Goal: Task Accomplishment & Management: Use online tool/utility

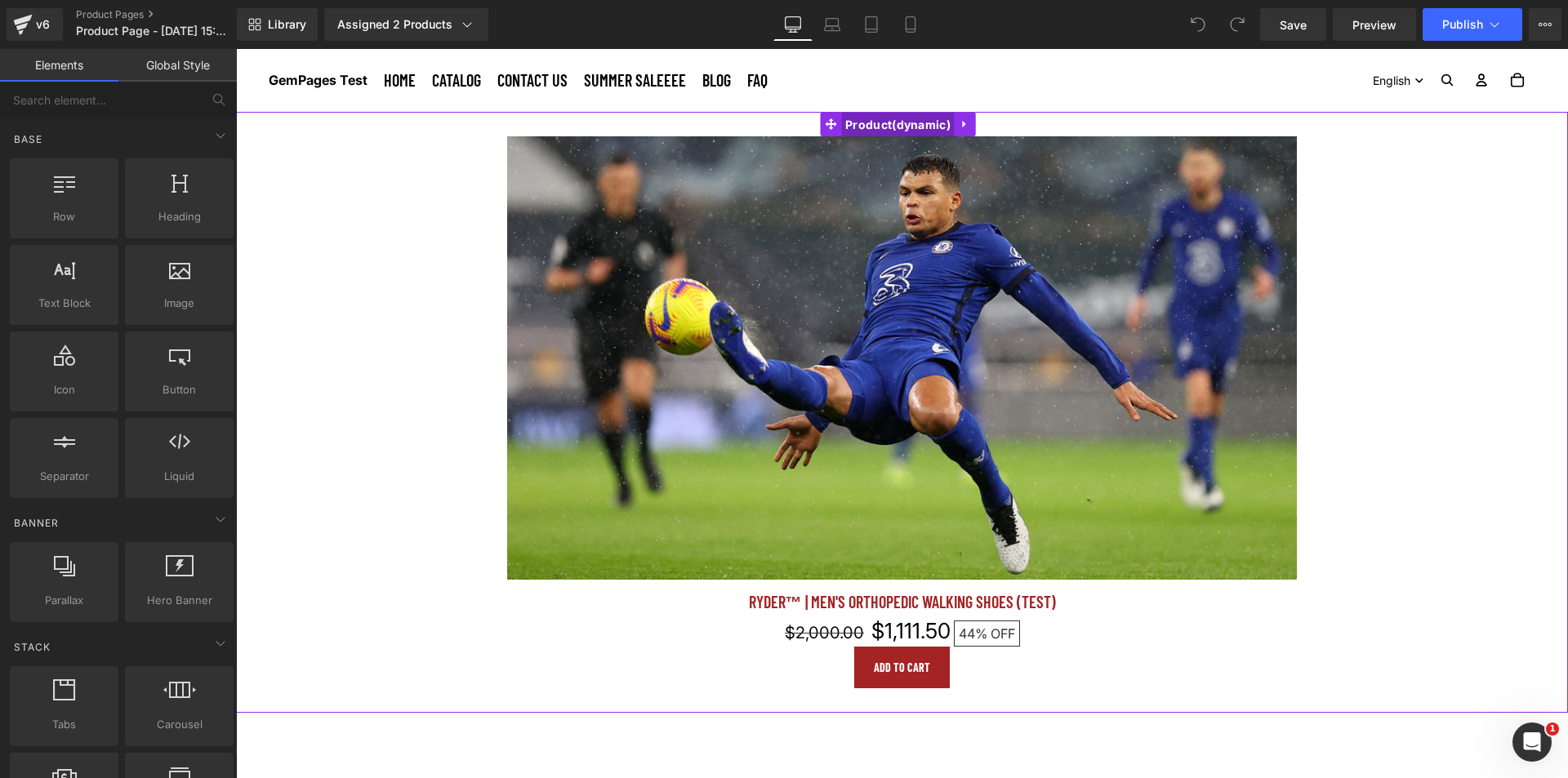
click at [897, 127] on span "Product" at bounding box center [897, 125] width 113 height 25
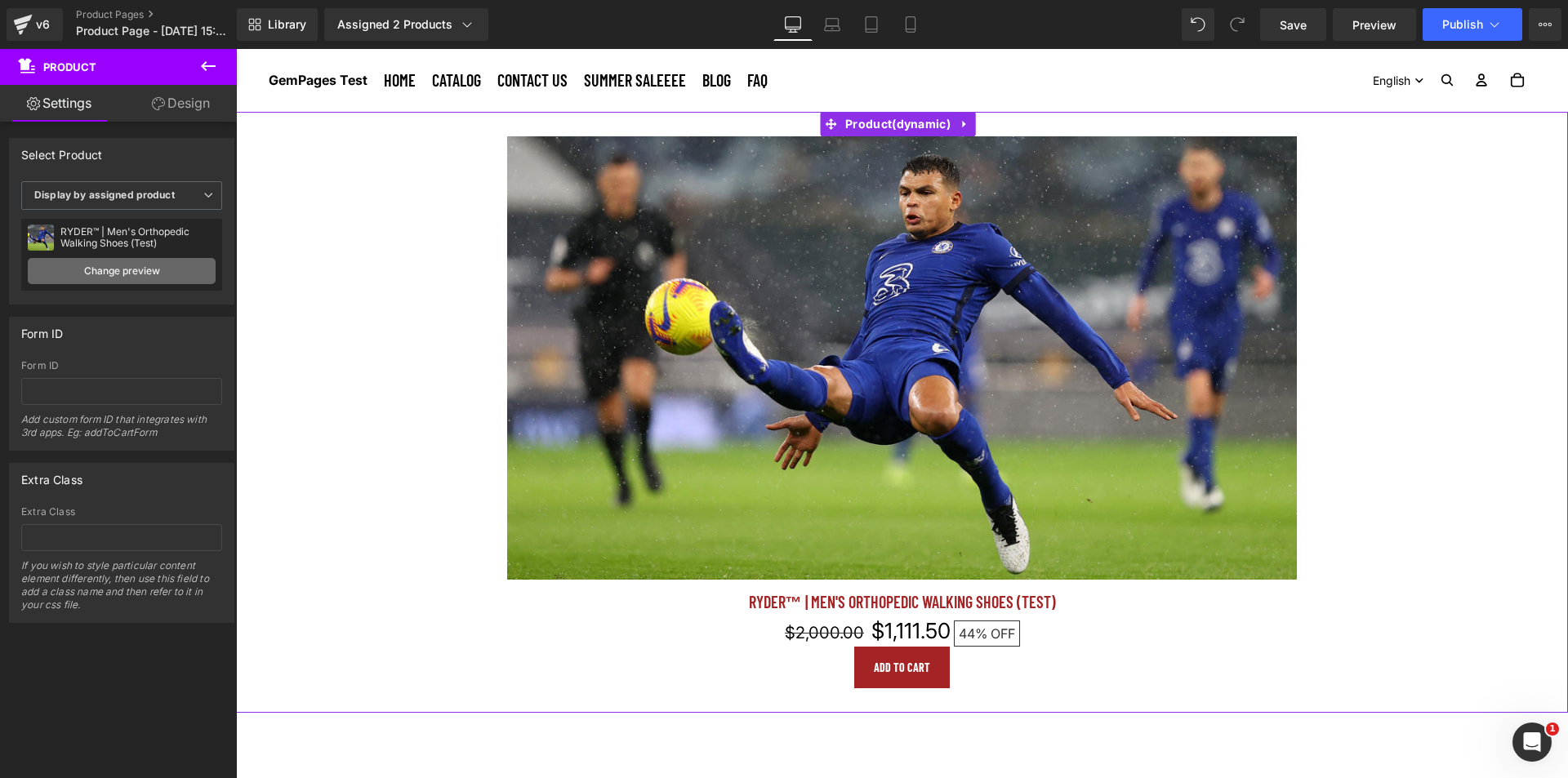
click at [113, 269] on link "Change preview" at bounding box center [122, 271] width 188 height 26
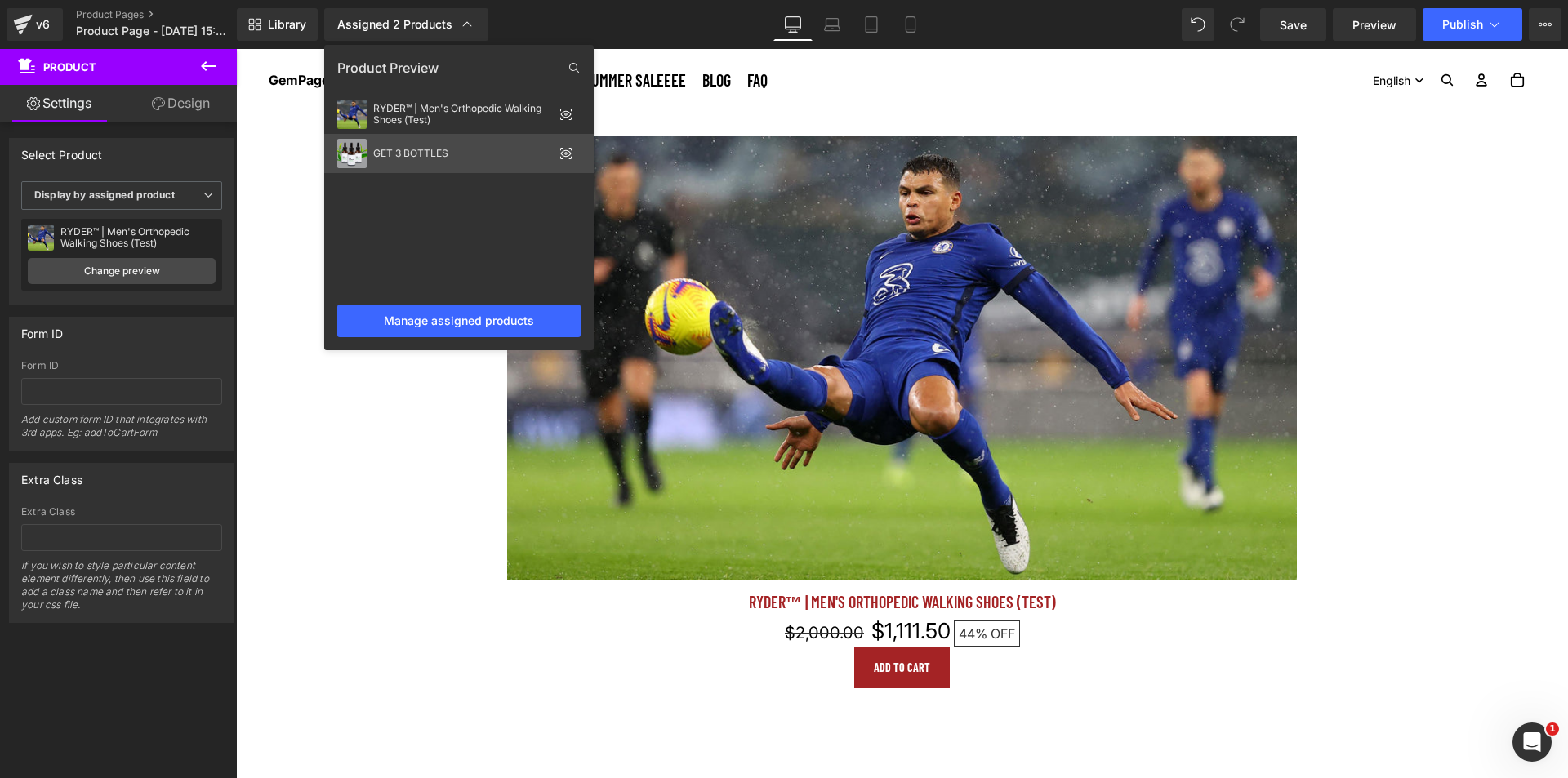
click at [440, 154] on div "GET 3 BOTTLES" at bounding box center [463, 154] width 180 height 12
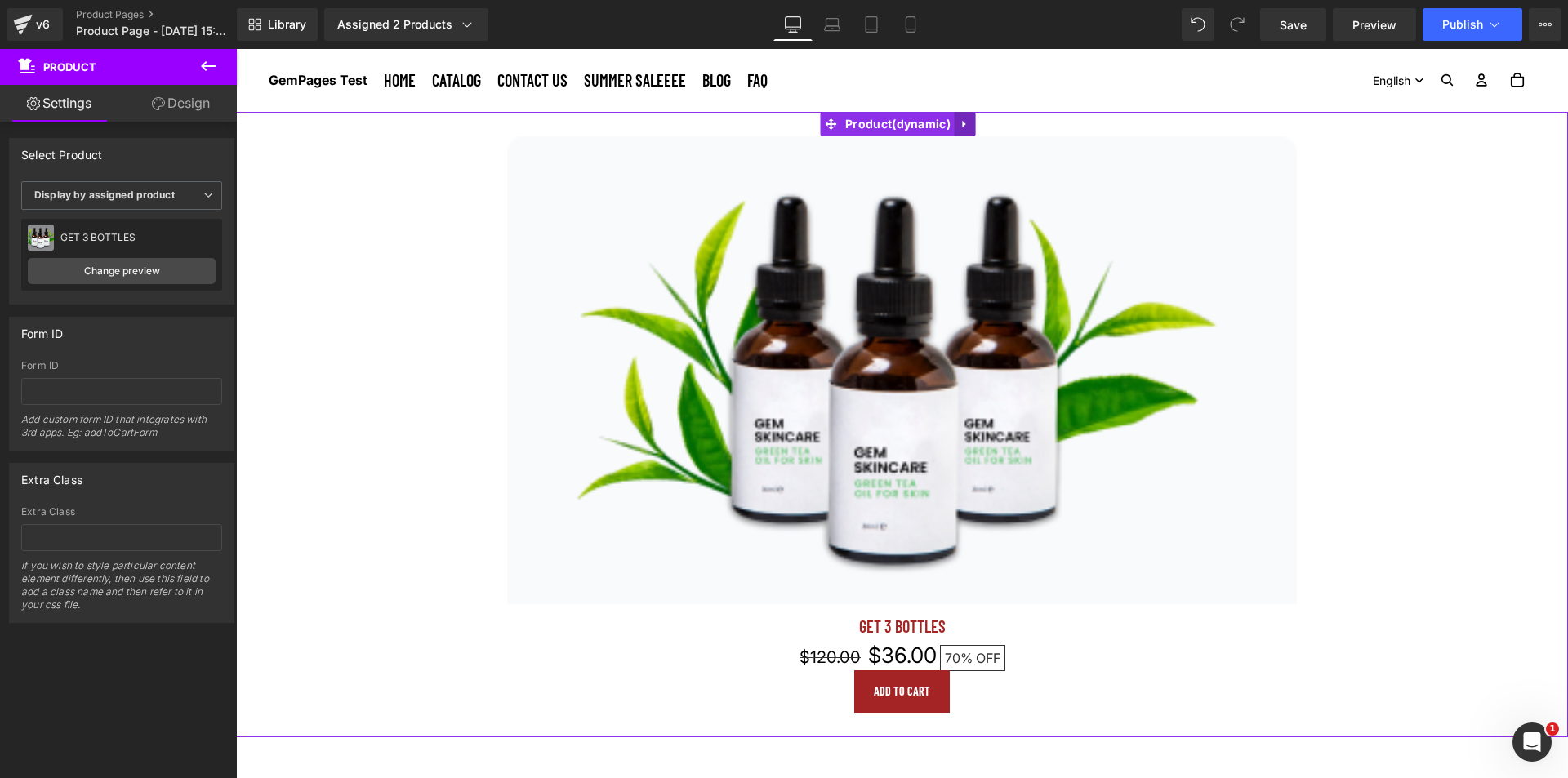
click at [955, 119] on link at bounding box center [966, 124] width 21 height 25
click at [976, 127] on icon at bounding box center [975, 123] width 12 height 12
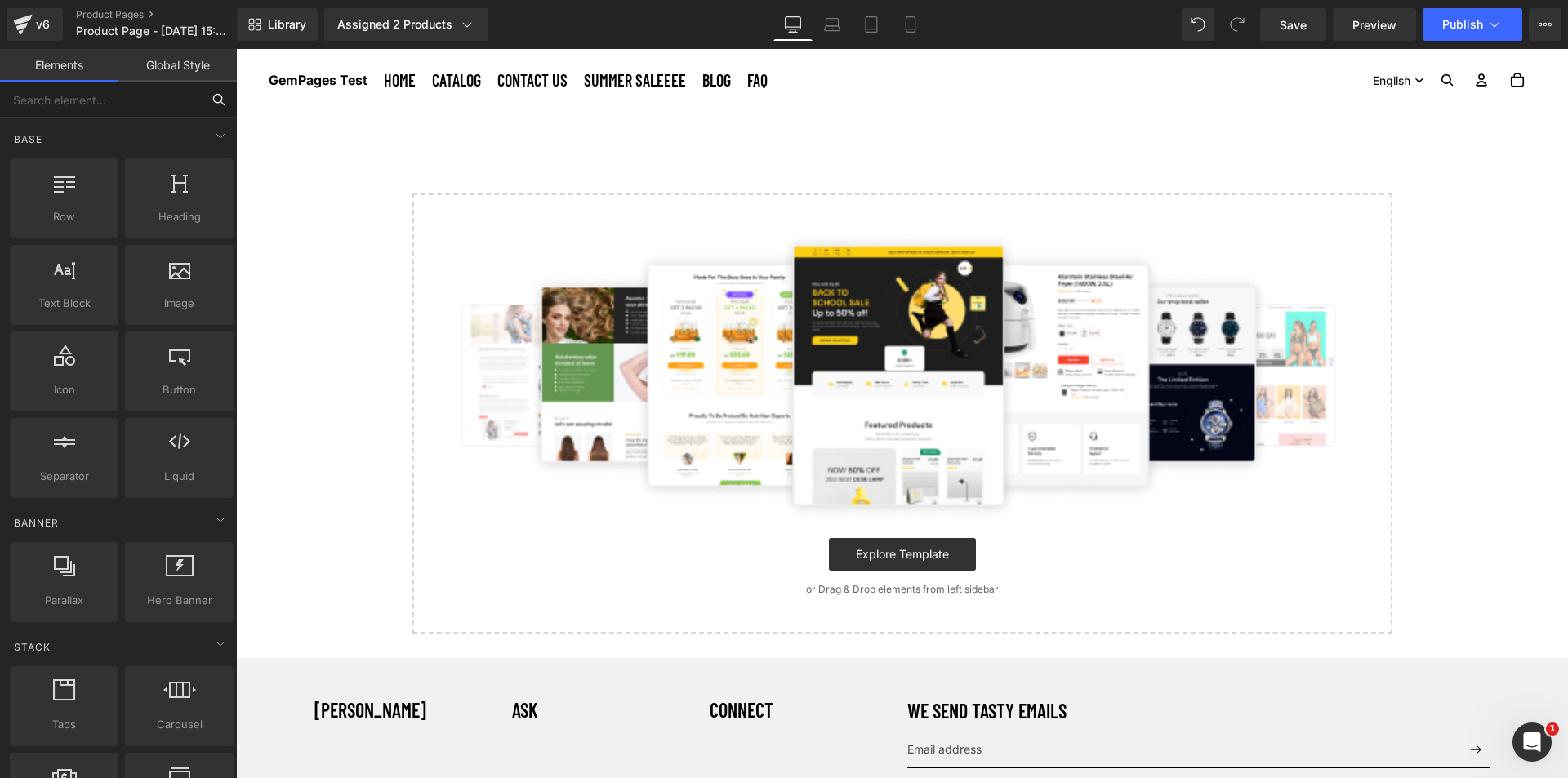
click at [145, 99] on input "text" at bounding box center [100, 99] width 201 height 36
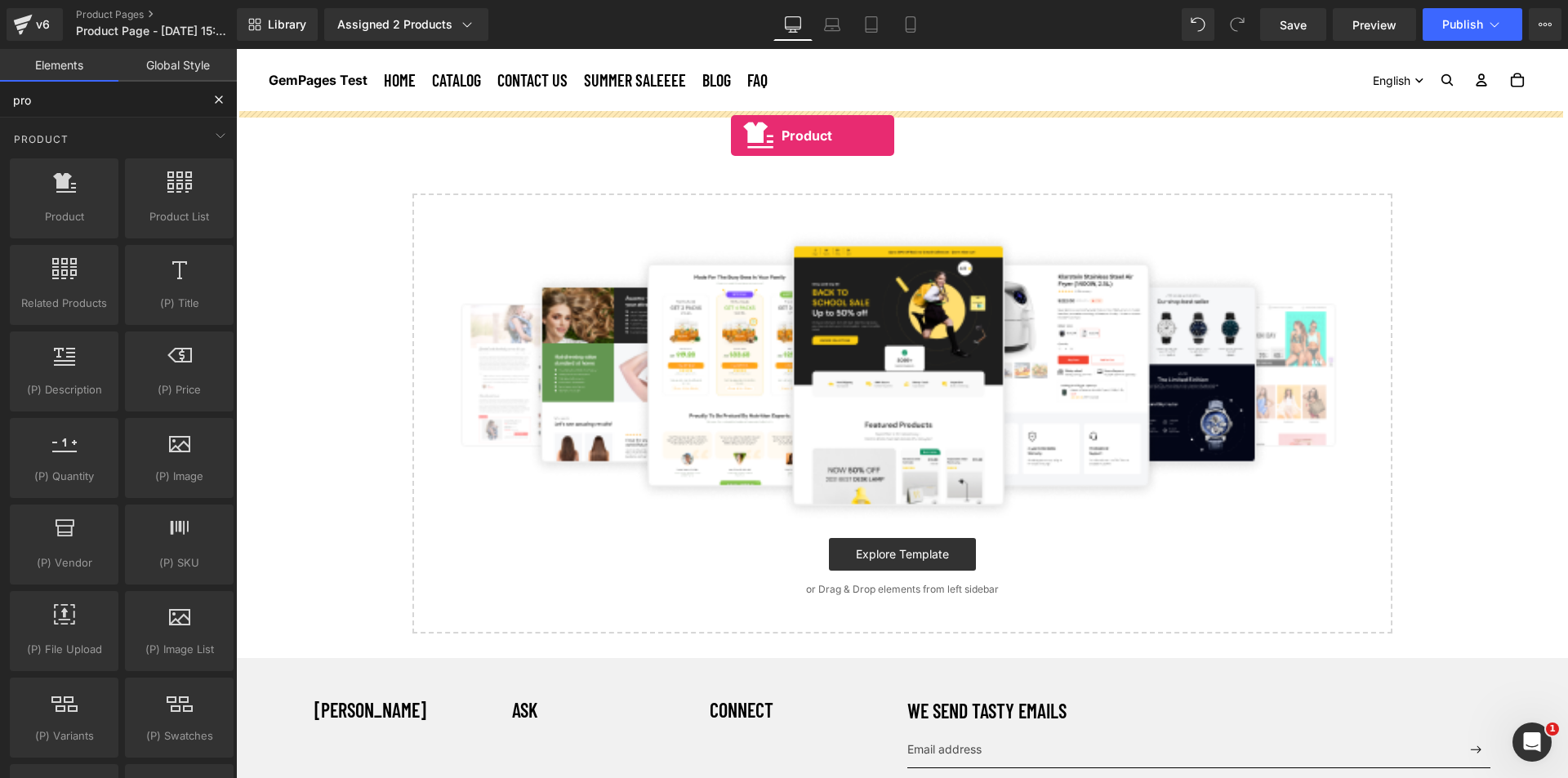
drag, startPoint x: 307, startPoint y: 265, endPoint x: 731, endPoint y: 136, distance: 443.2
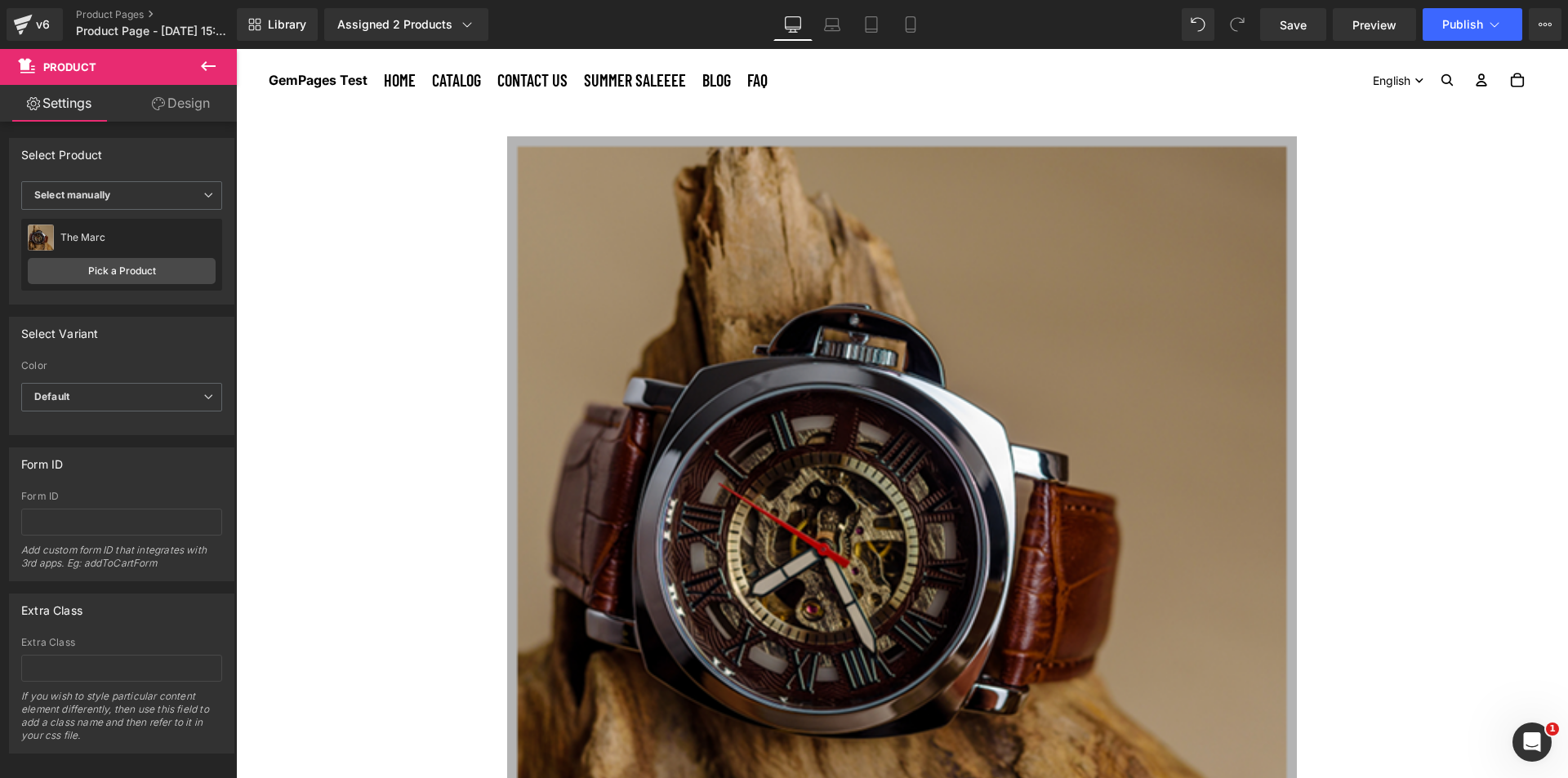
click at [217, 69] on icon at bounding box center [208, 67] width 20 height 20
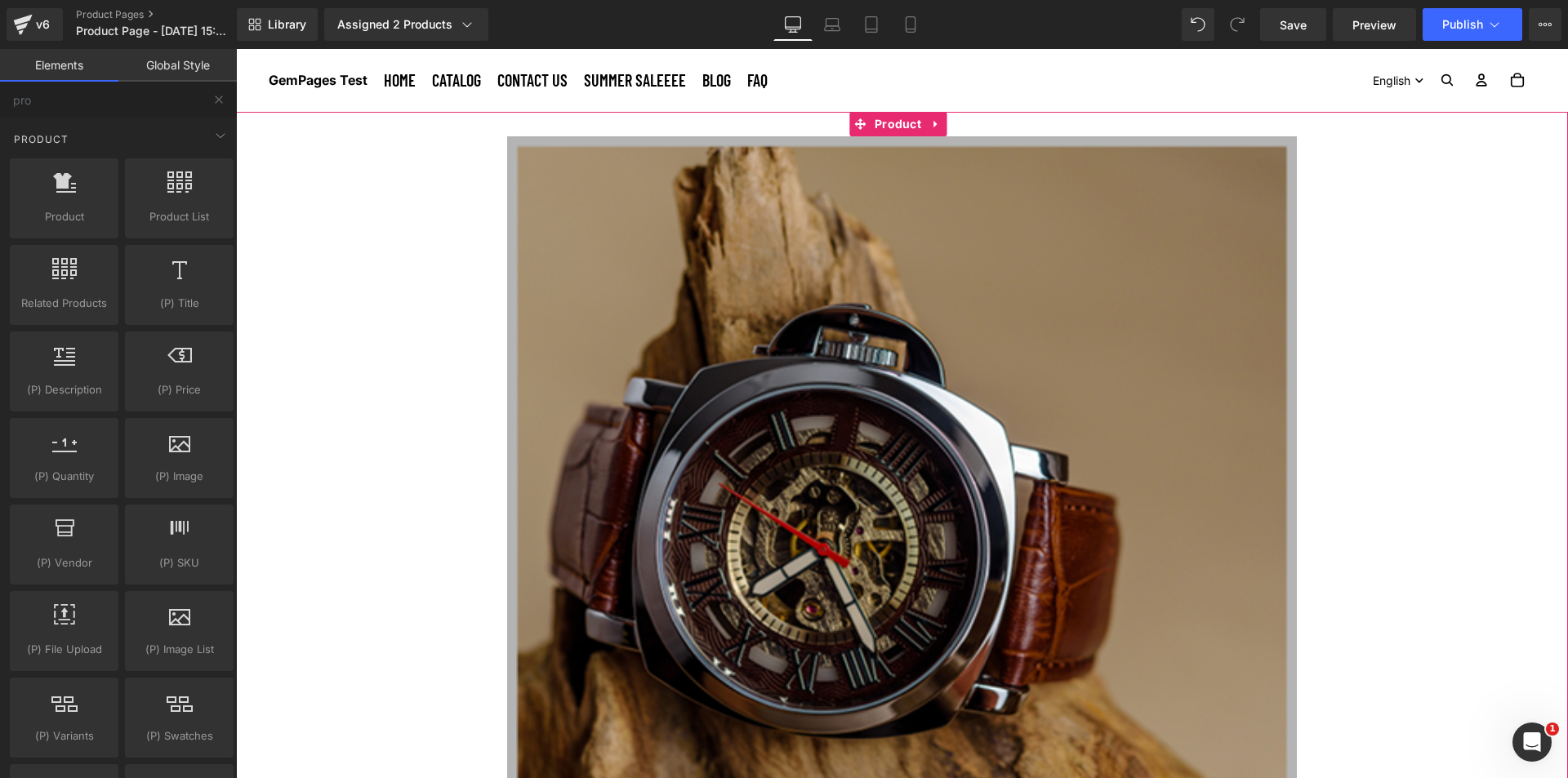
click at [434, 122] on div "Sale Off (P) Image The Marc (P) Title $65.00 $50.00 (P) Price Add To Cart (P) C…" at bounding box center [902, 578] width 1332 height 933
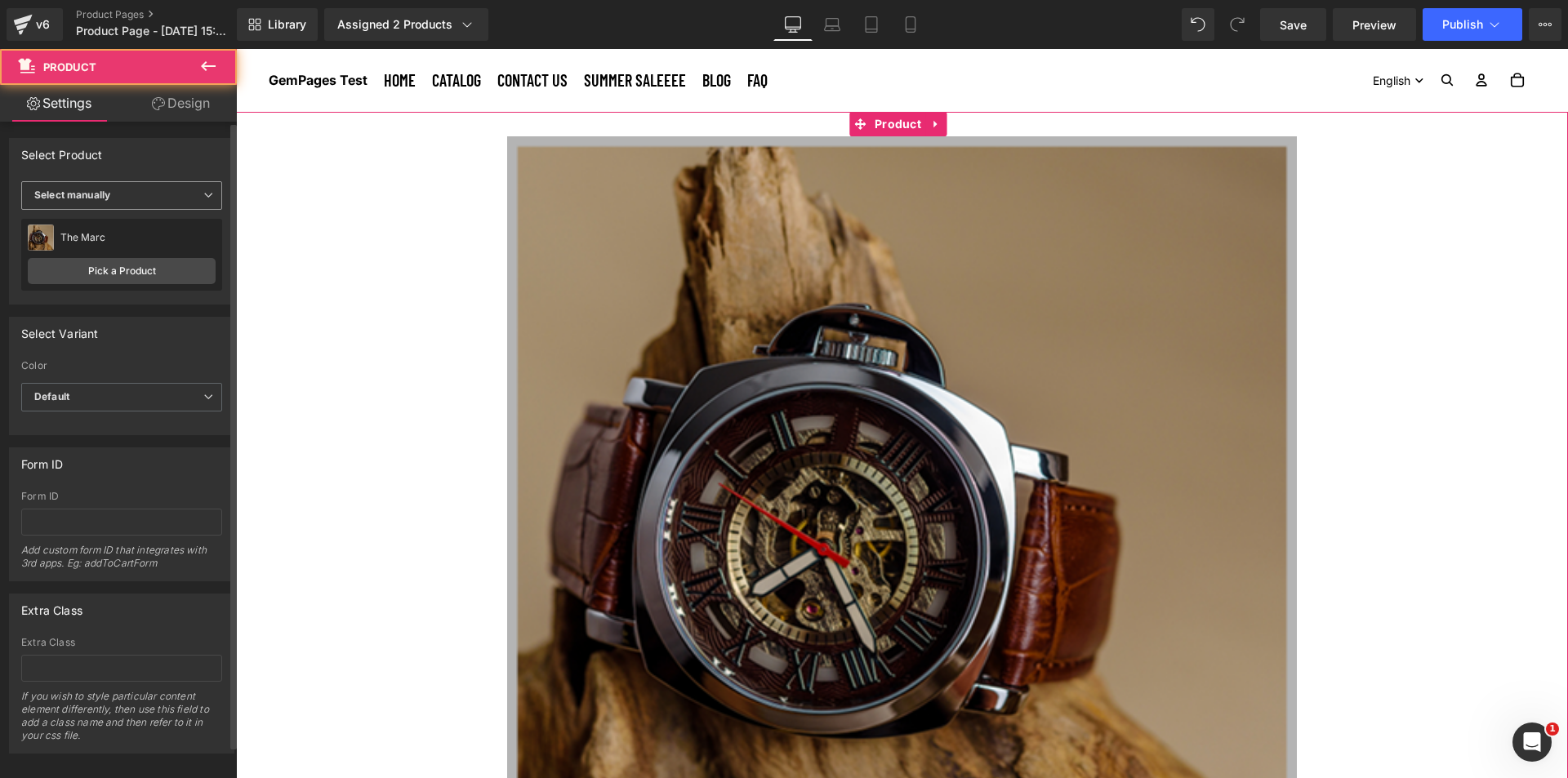
click at [168, 197] on span "Select manually" at bounding box center [122, 196] width 201 height 29
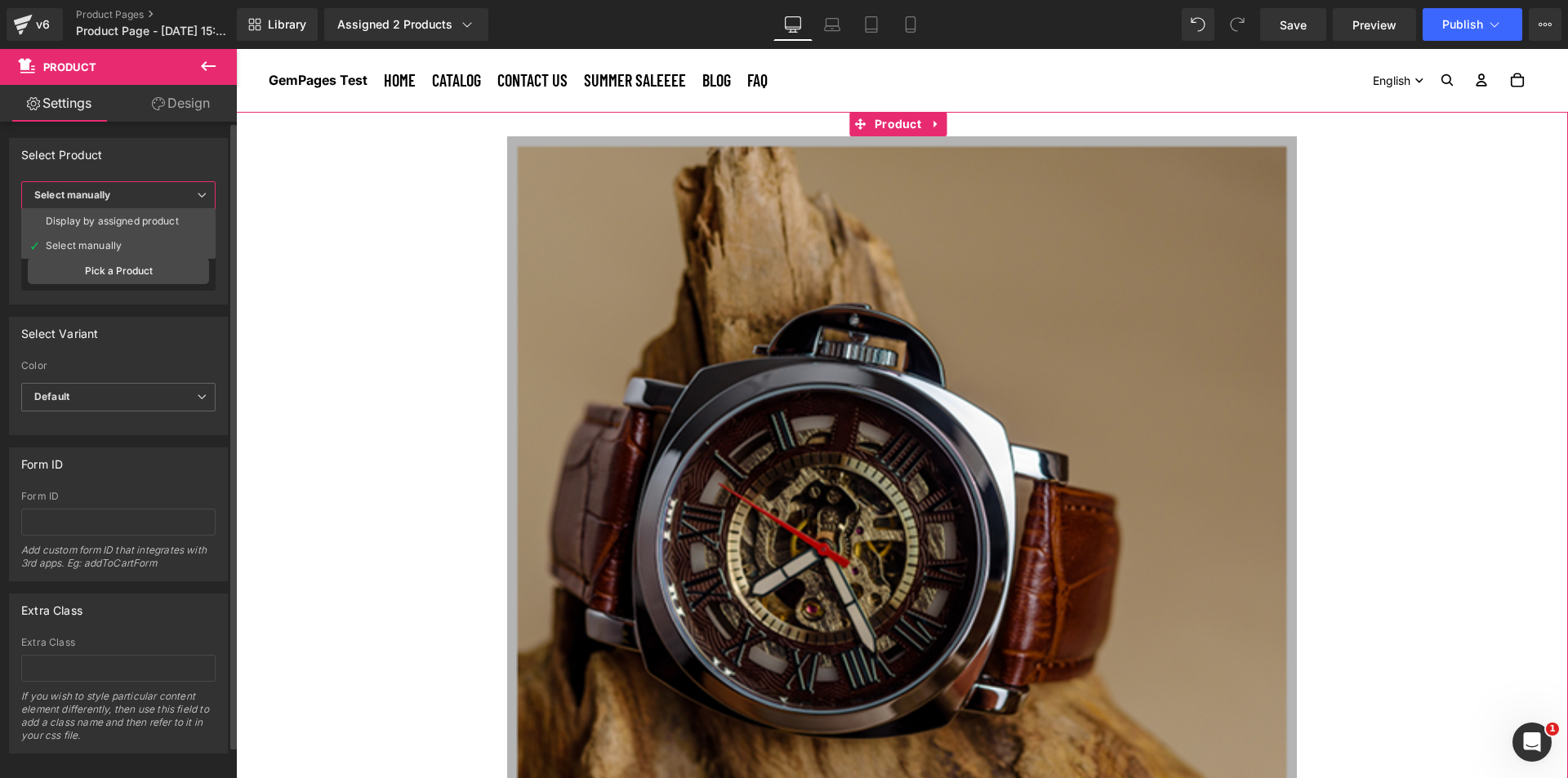
click at [168, 197] on span "Select manually" at bounding box center [118, 196] width 194 height 29
click at [131, 259] on link "Pick a Product" at bounding box center [122, 271] width 188 height 26
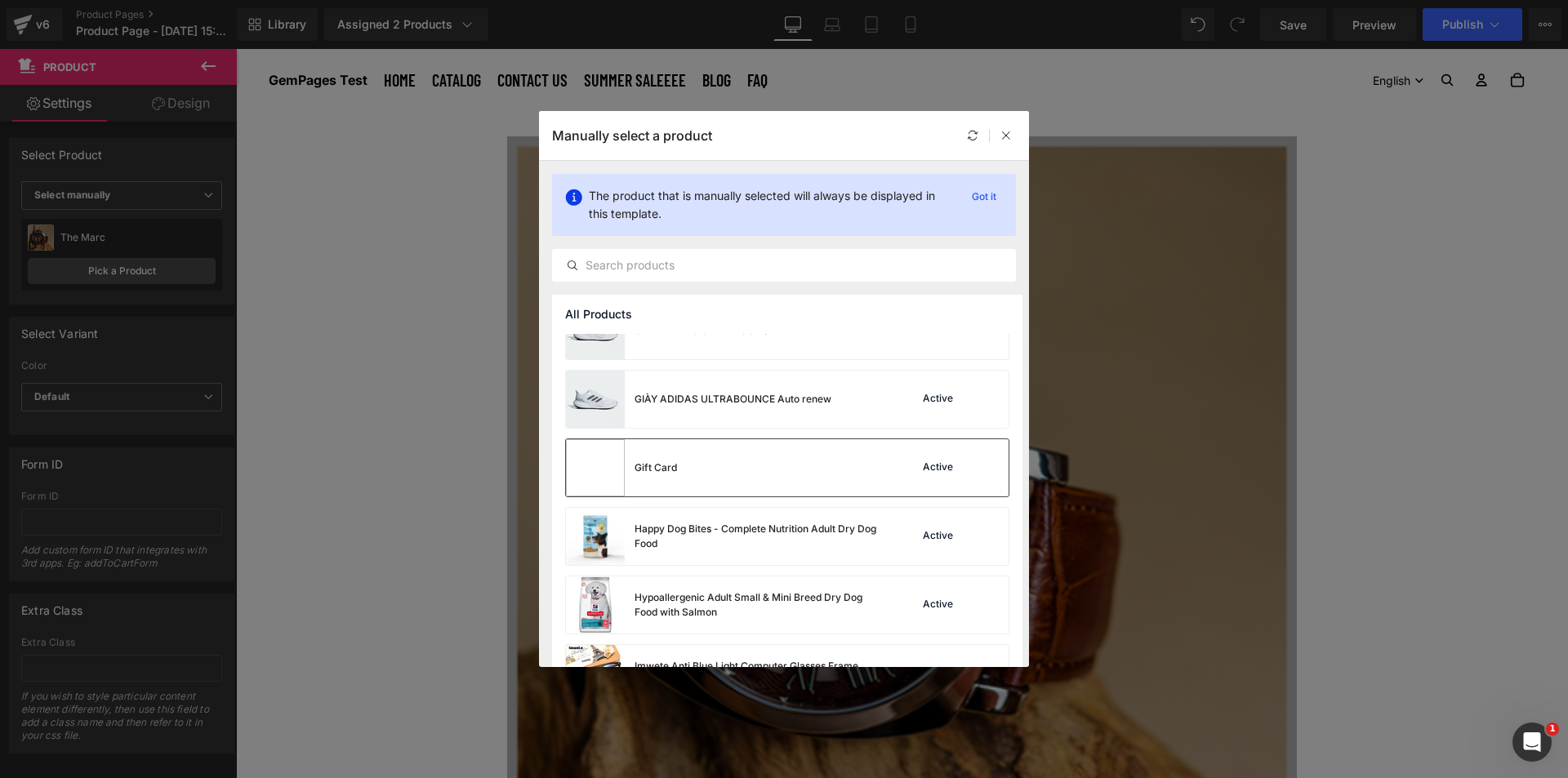
scroll to position [898, 0]
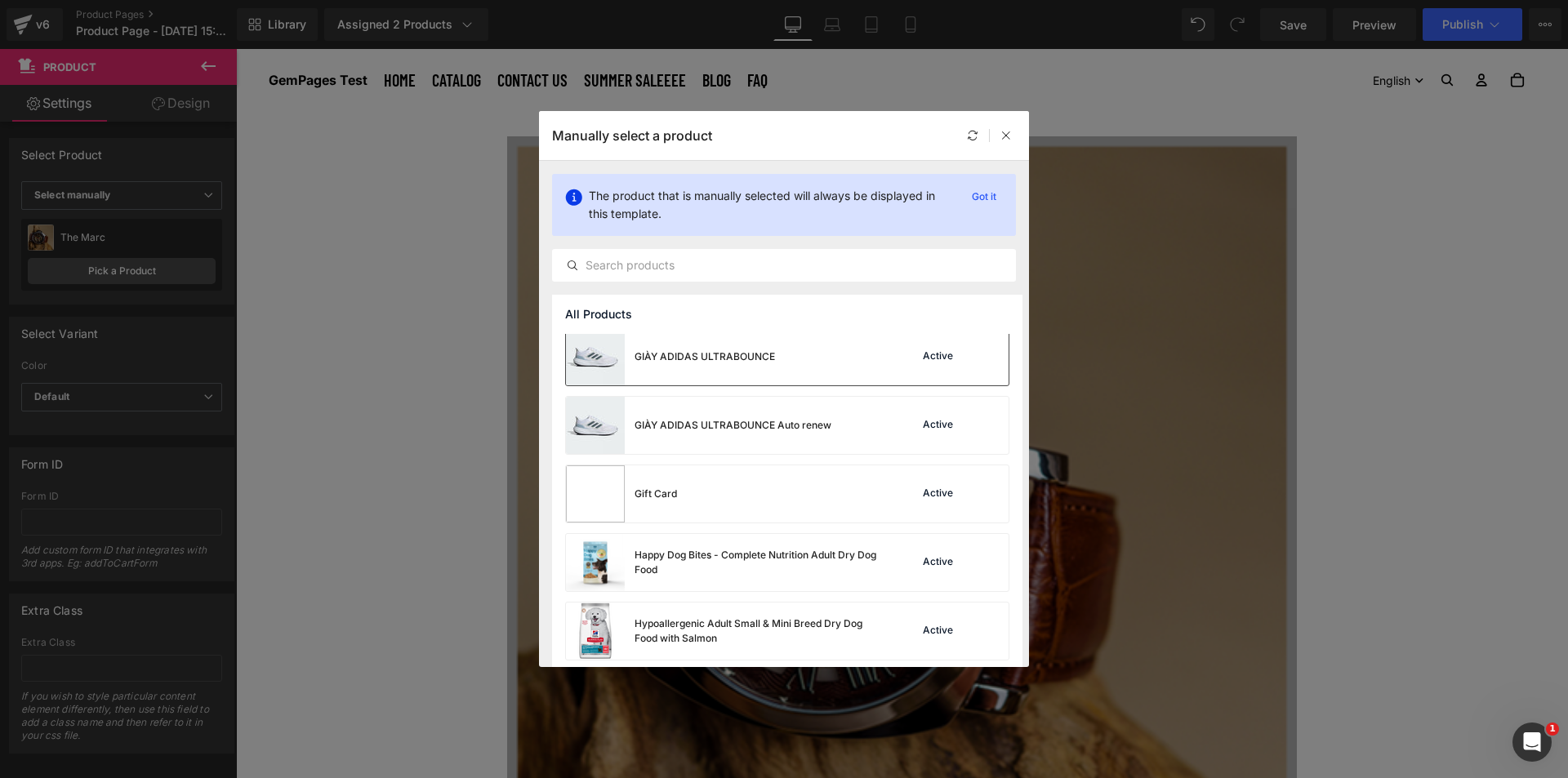
click at [975, 361] on div at bounding box center [987, 357] width 23 height 23
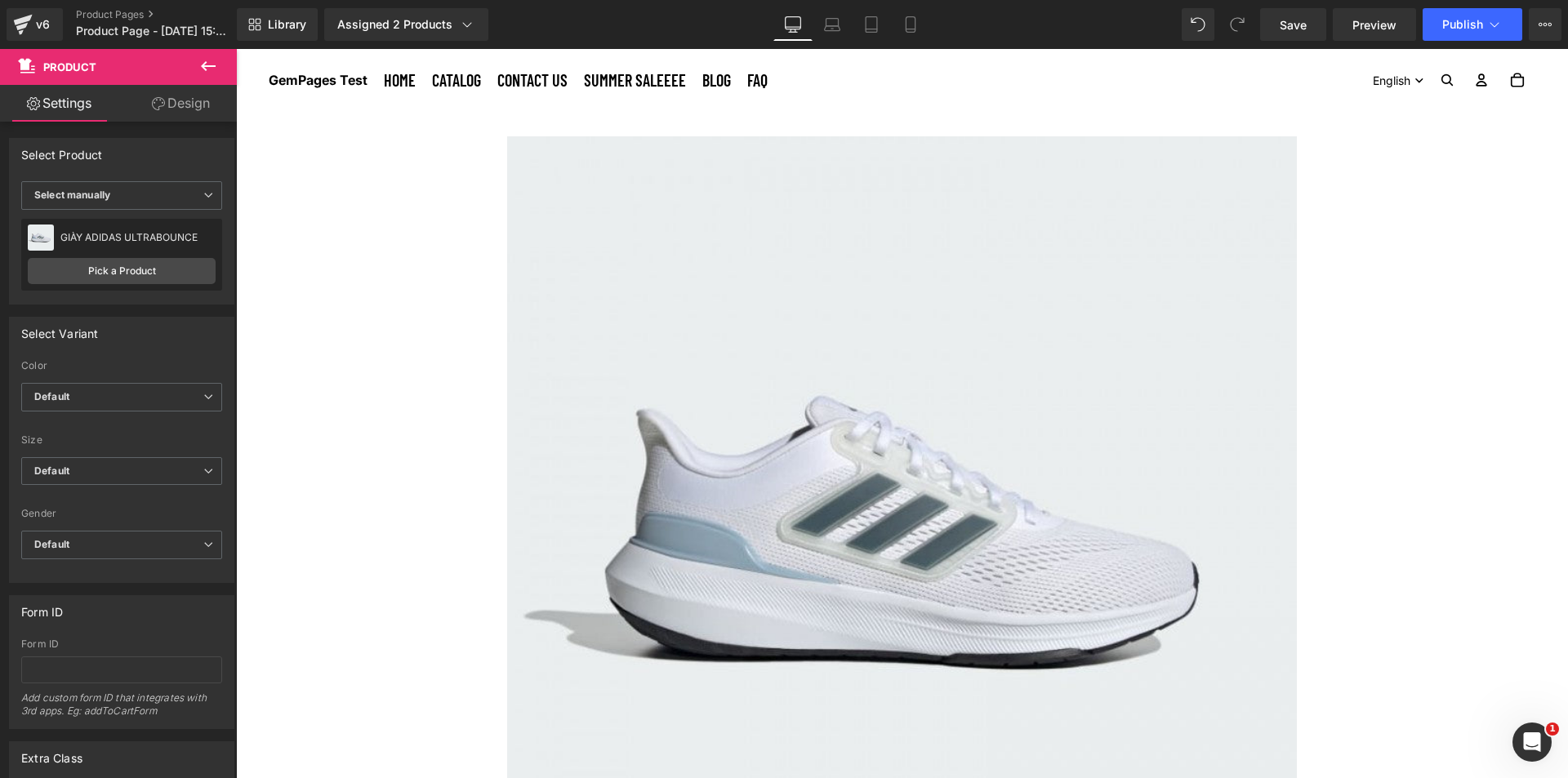
click at [210, 74] on icon at bounding box center [208, 67] width 20 height 20
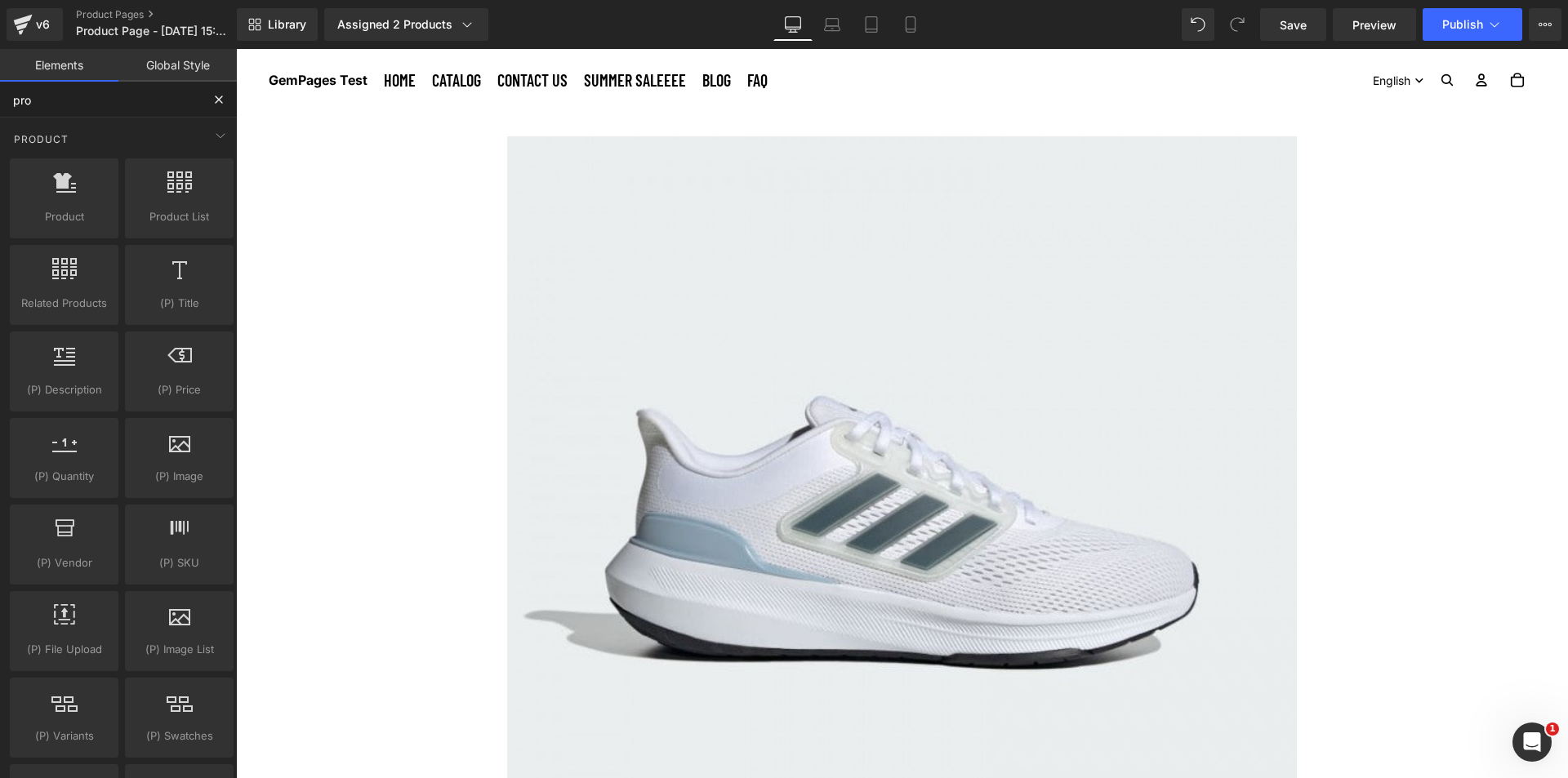
click at [92, 101] on input "pro" at bounding box center [100, 99] width 201 height 36
drag, startPoint x: 81, startPoint y: 101, endPoint x: -41, endPoint y: 84, distance: 123.2
click at [0, 84] on html "Product You are previewing how the will restyle your page. You can not edit Ele…" at bounding box center [784, 389] width 1568 height 778
type input "va"
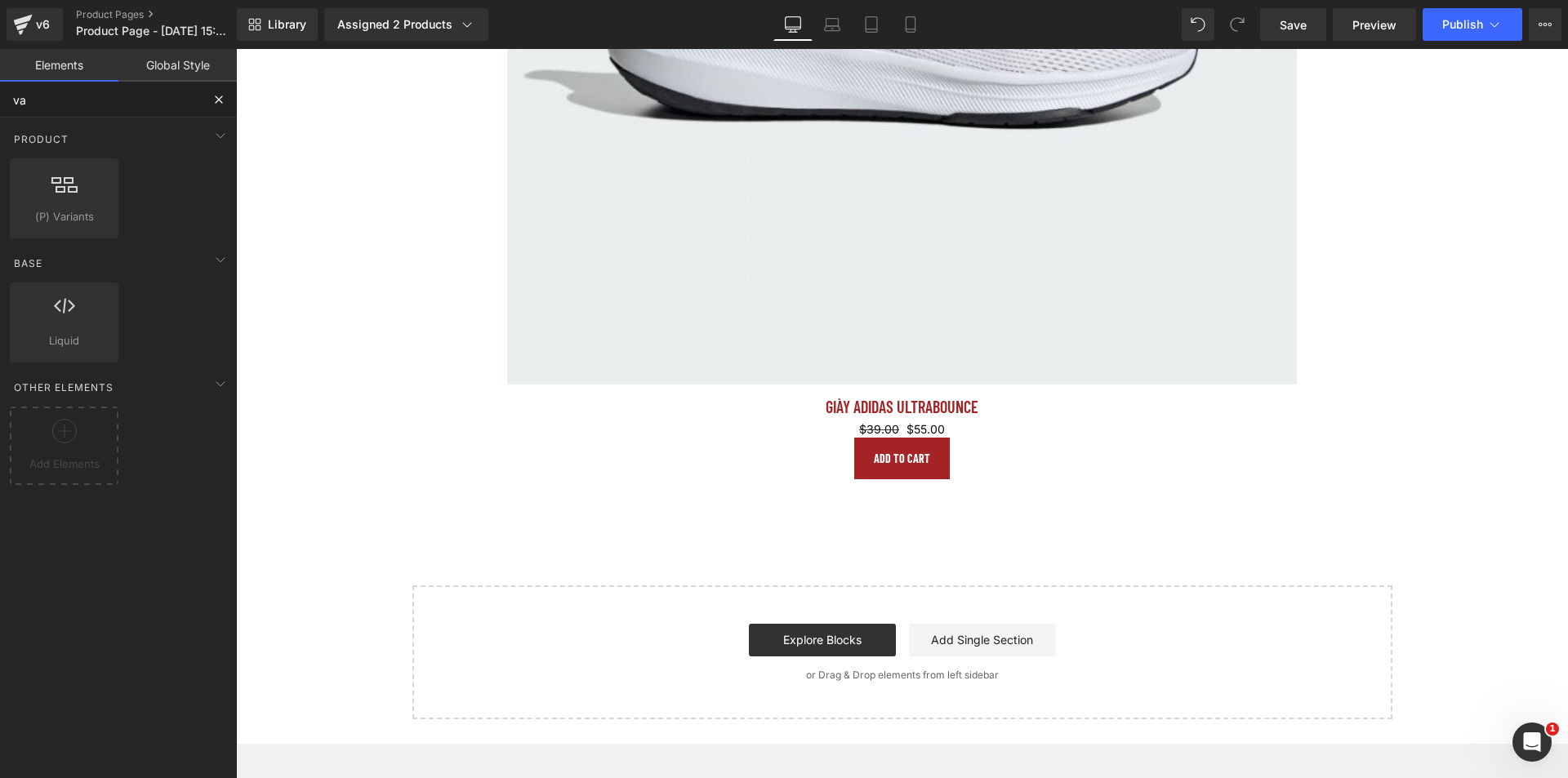
scroll to position [653, 0]
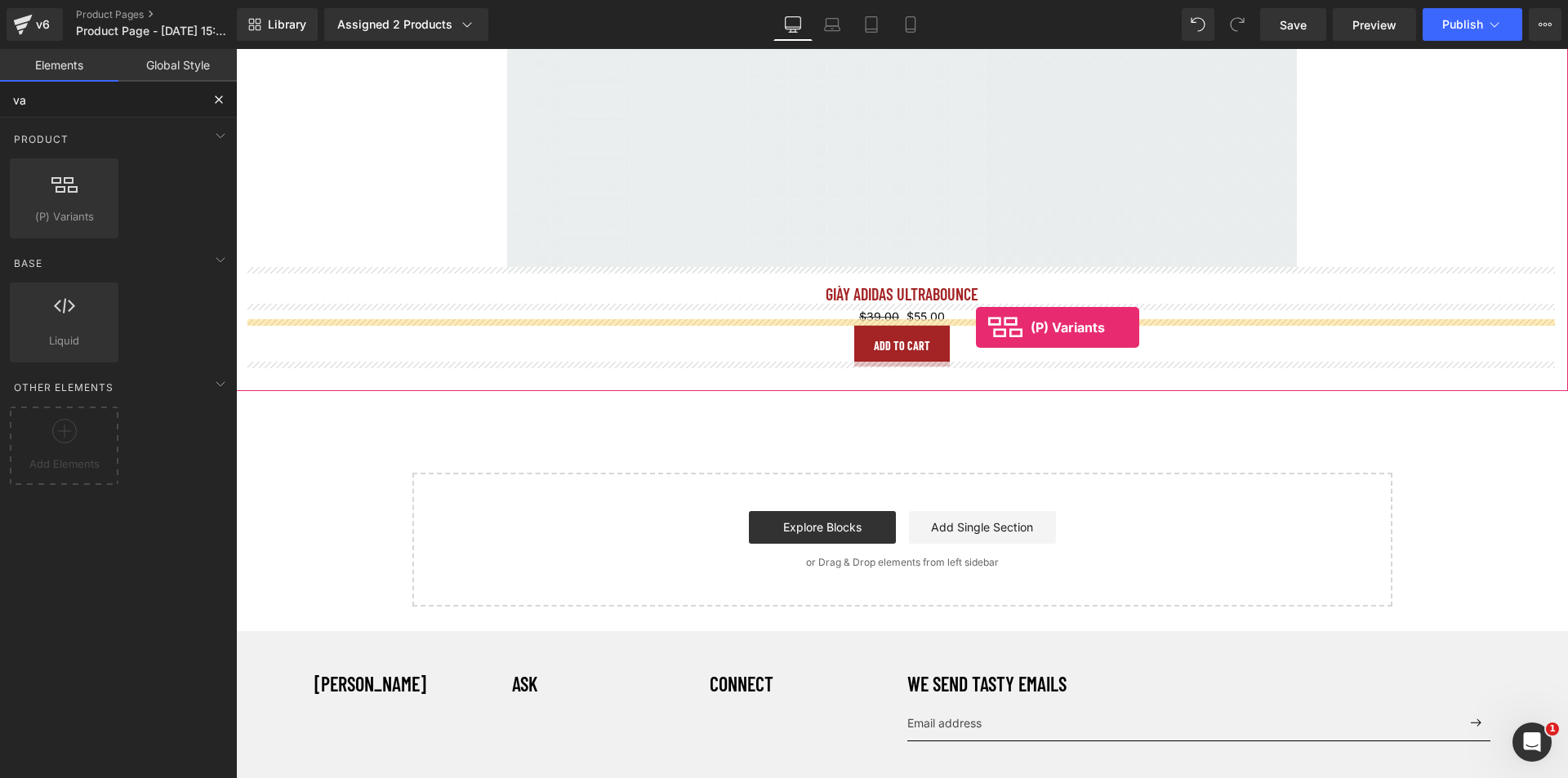
drag, startPoint x: 300, startPoint y: 251, endPoint x: 975, endPoint y: 327, distance: 679.3
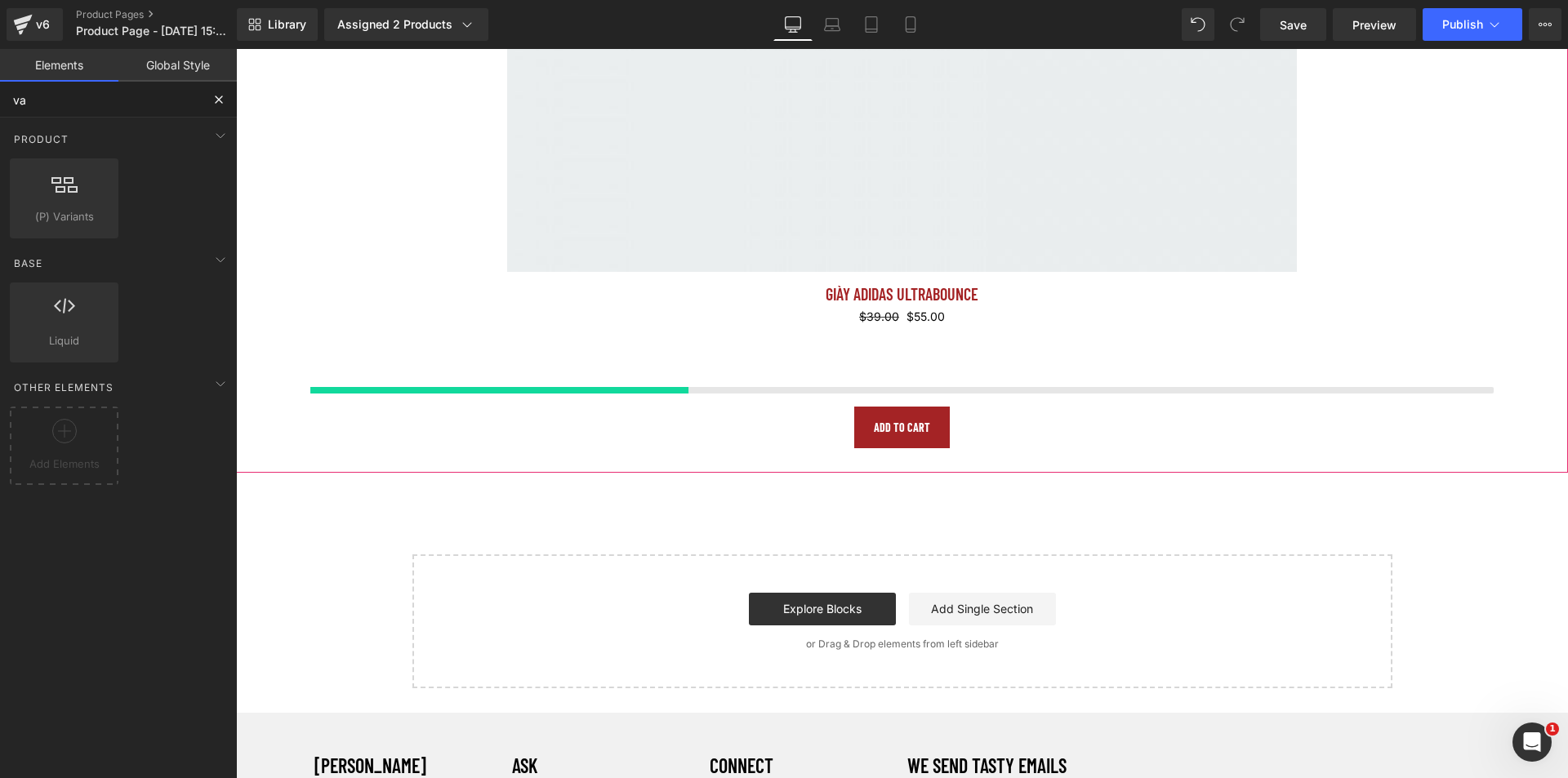
select select "42"
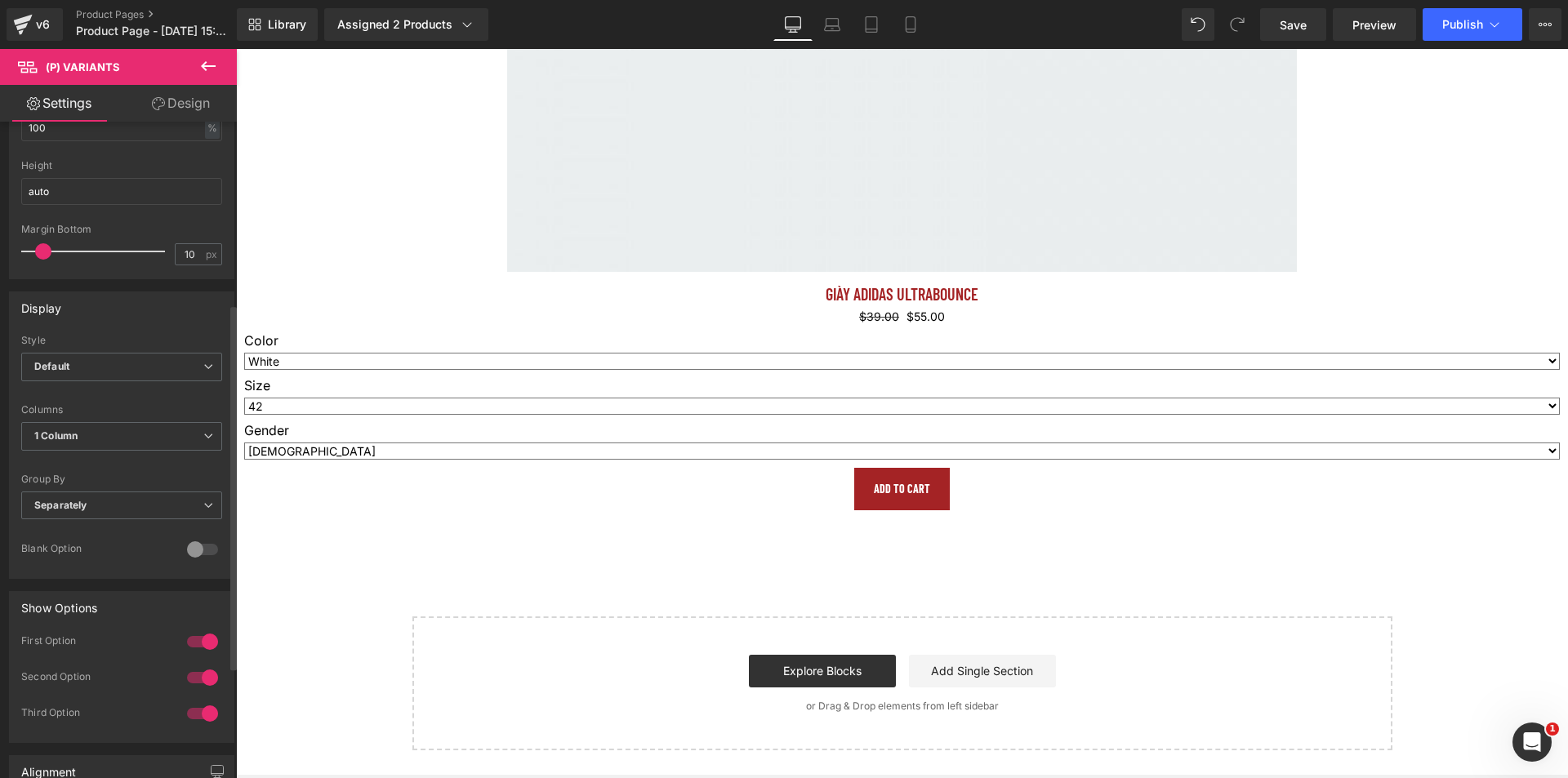
scroll to position [199, 0]
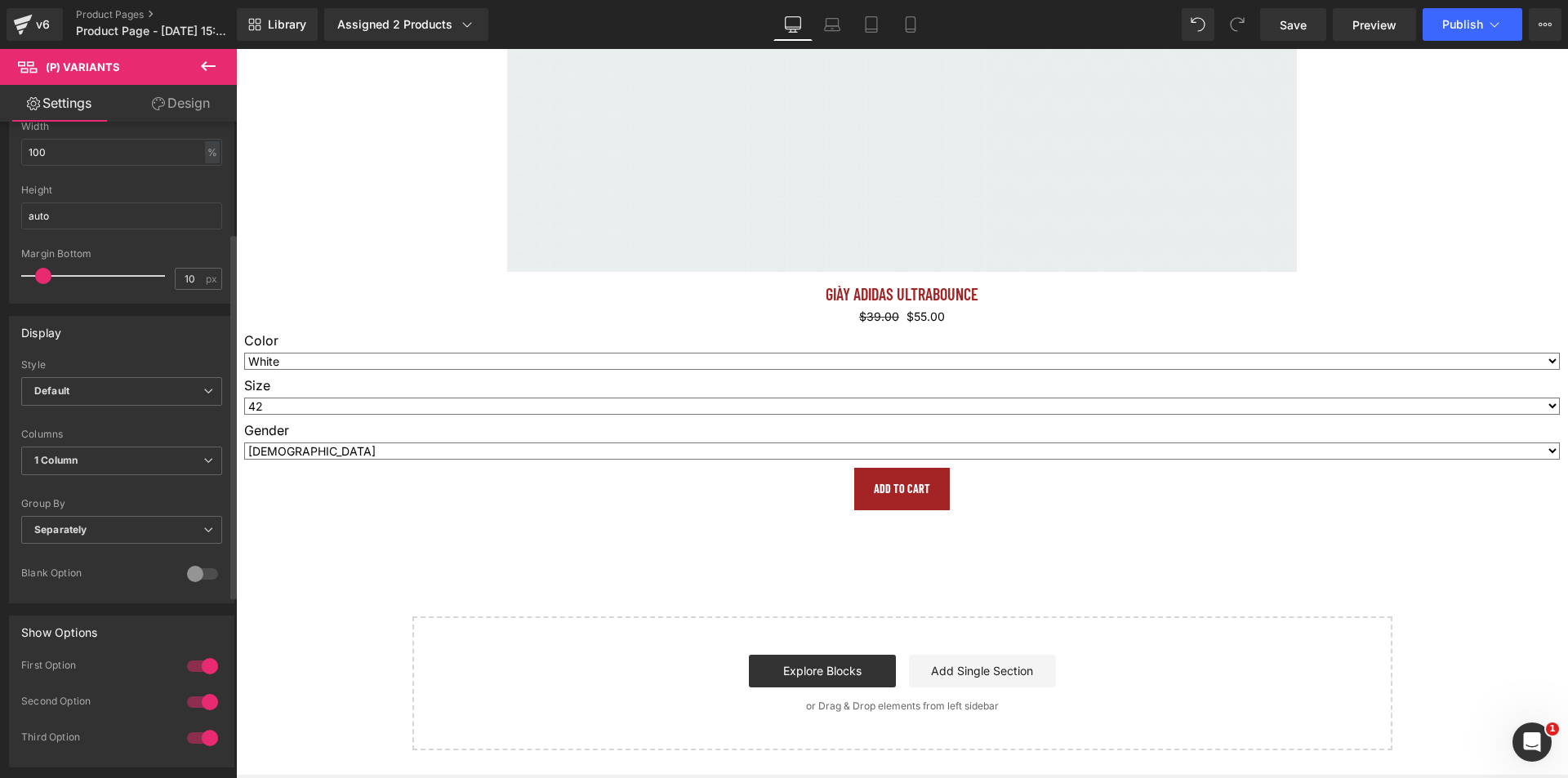
click at [128, 340] on div "Display" at bounding box center [122, 333] width 224 height 31
click at [78, 538] on span "Separately" at bounding box center [122, 530] width 201 height 29
click at [78, 538] on span "Separately" at bounding box center [118, 530] width 194 height 29
click at [79, 537] on span "Separately" at bounding box center [122, 530] width 201 height 29
click at [65, 565] on li "Default" at bounding box center [118, 559] width 194 height 25
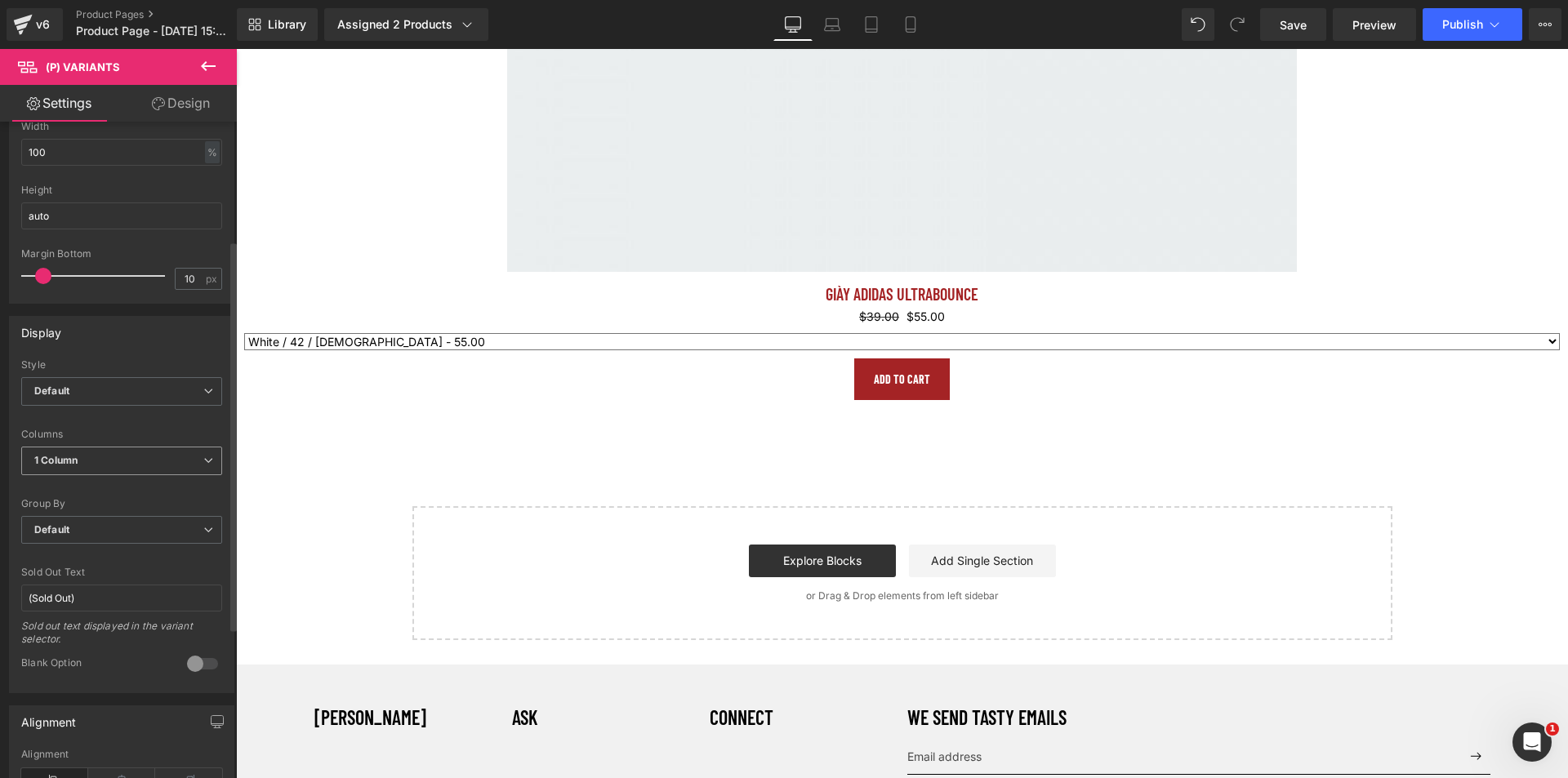
click at [79, 454] on span "1 Column" at bounding box center [122, 461] width 201 height 29
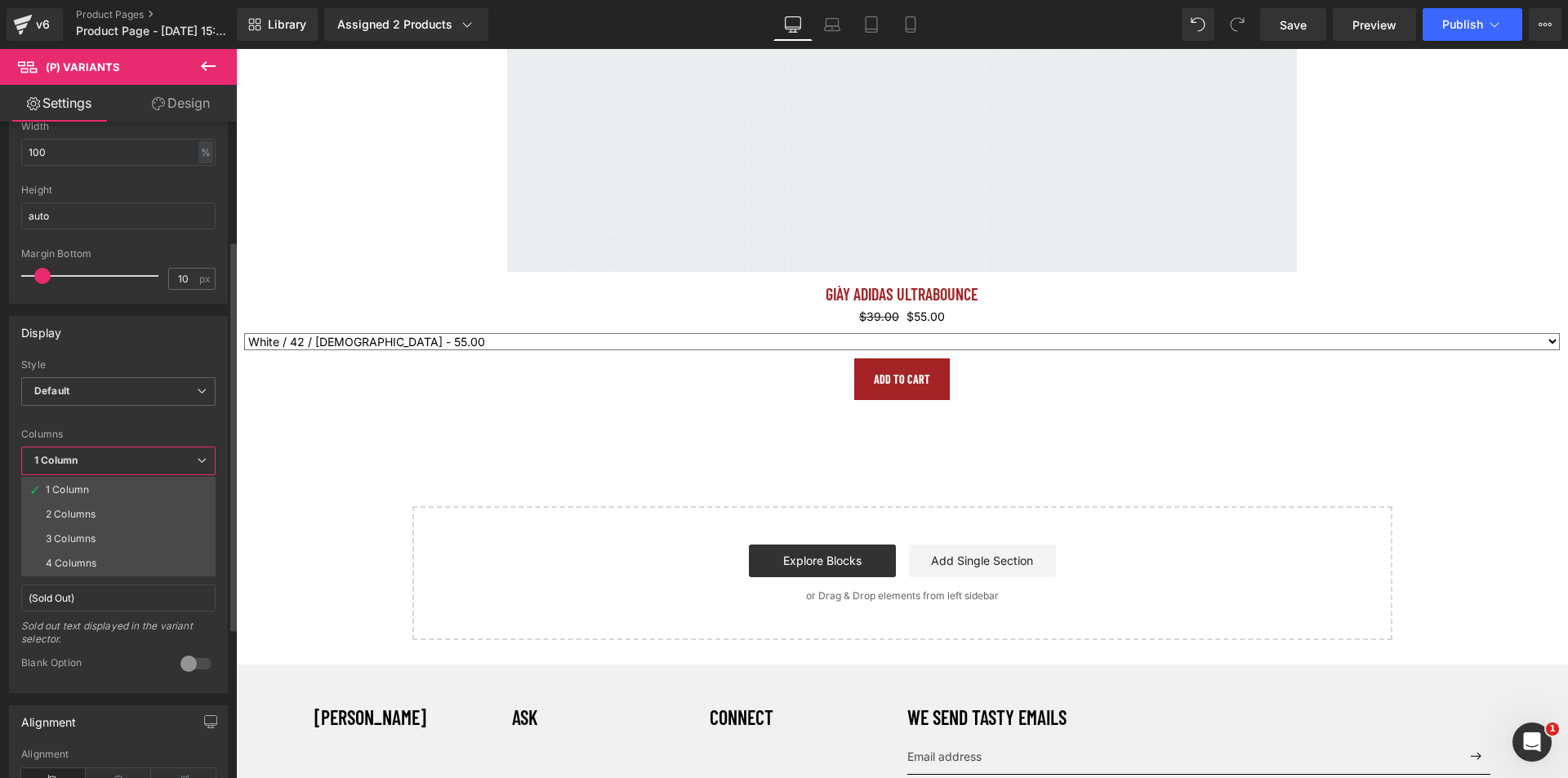
click at [79, 454] on span "1 Column" at bounding box center [118, 461] width 194 height 29
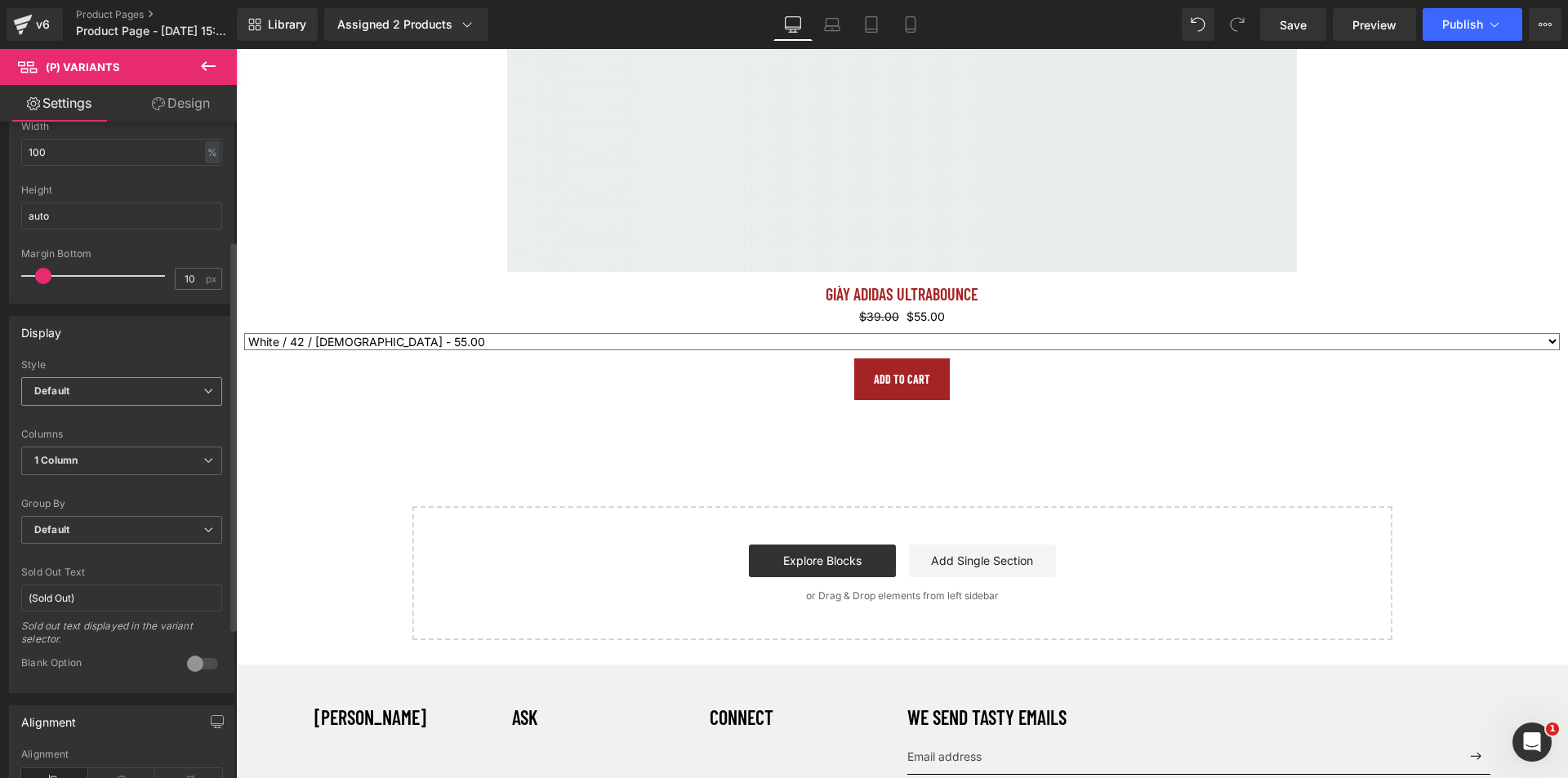
click at [89, 400] on span "Default" at bounding box center [122, 391] width 201 height 29
click at [89, 400] on span "Default" at bounding box center [118, 391] width 194 height 29
click at [85, 536] on span "Default" at bounding box center [122, 530] width 201 height 29
click at [85, 536] on span "Default" at bounding box center [118, 530] width 194 height 29
click at [73, 595] on input "(Sold Out)" at bounding box center [122, 597] width 201 height 27
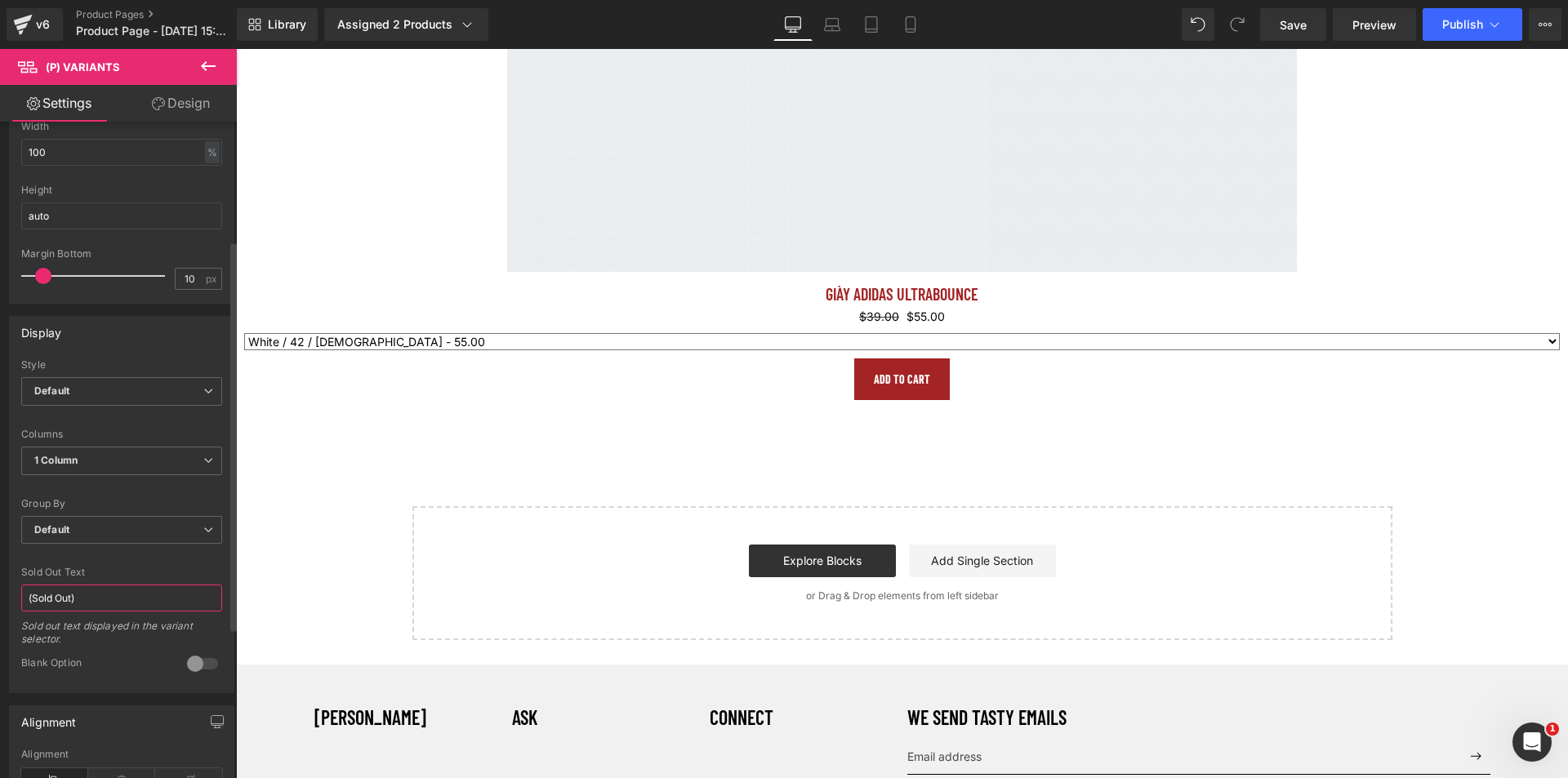
click at [72, 595] on input "(Sold Out)" at bounding box center [122, 597] width 201 height 27
click at [363, 342] on select "White / 40 / [DEMOGRAPHIC_DATA] - (Sold Out) White / 40 / [DEMOGRAPHIC_DATA] - …" at bounding box center [902, 341] width 1316 height 17
click at [100, 527] on span "Default" at bounding box center [122, 530] width 201 height 29
click at [85, 516] on span "Default" at bounding box center [118, 530] width 194 height 29
click at [67, 589] on input "(Sold Out)" at bounding box center [122, 597] width 201 height 27
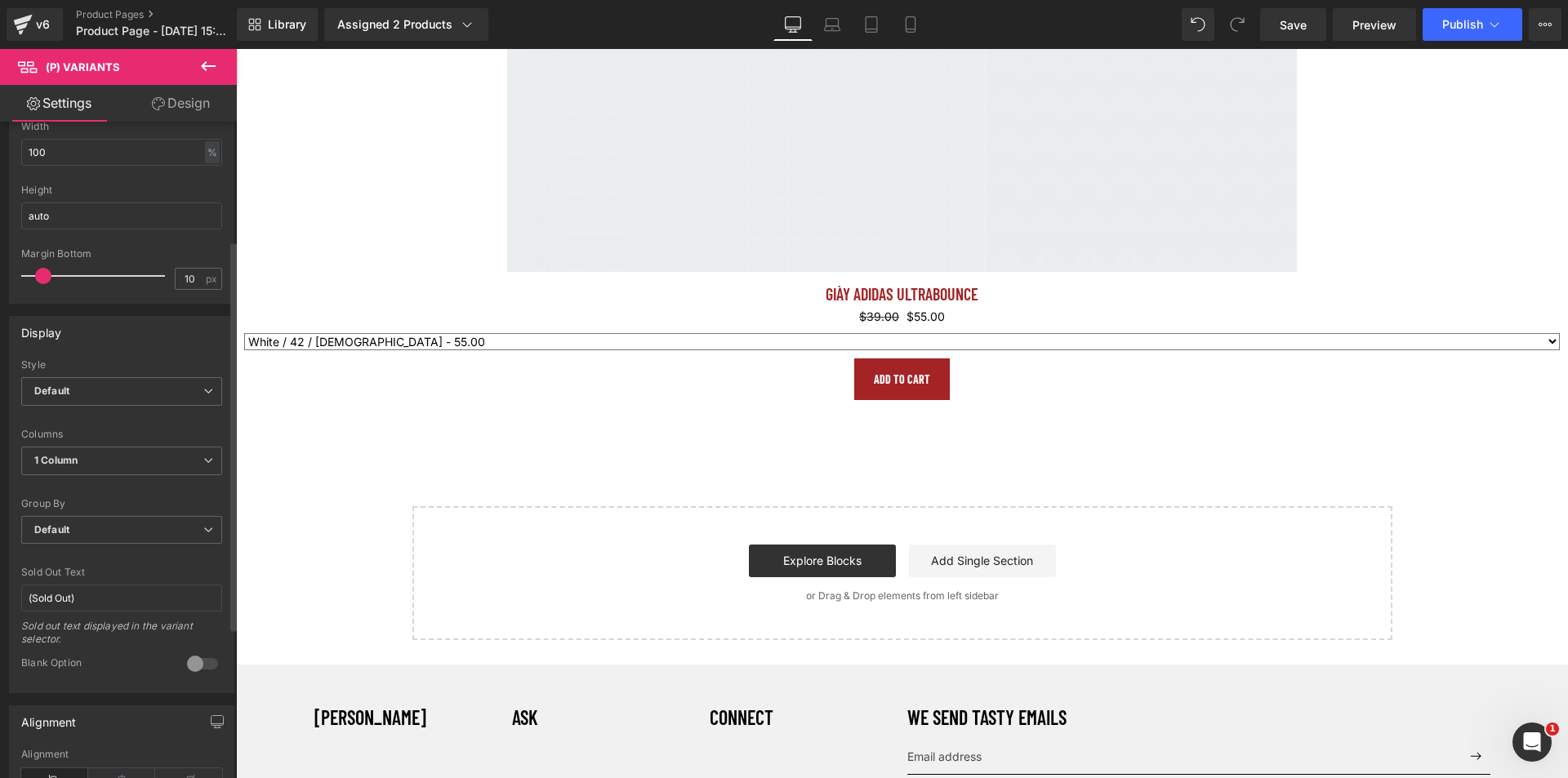
click at [125, 562] on div at bounding box center [122, 557] width 201 height 11
click at [114, 530] on span "Default" at bounding box center [122, 530] width 201 height 29
click at [89, 579] on div "Separately" at bounding box center [71, 583] width 52 height 12
select select "42"
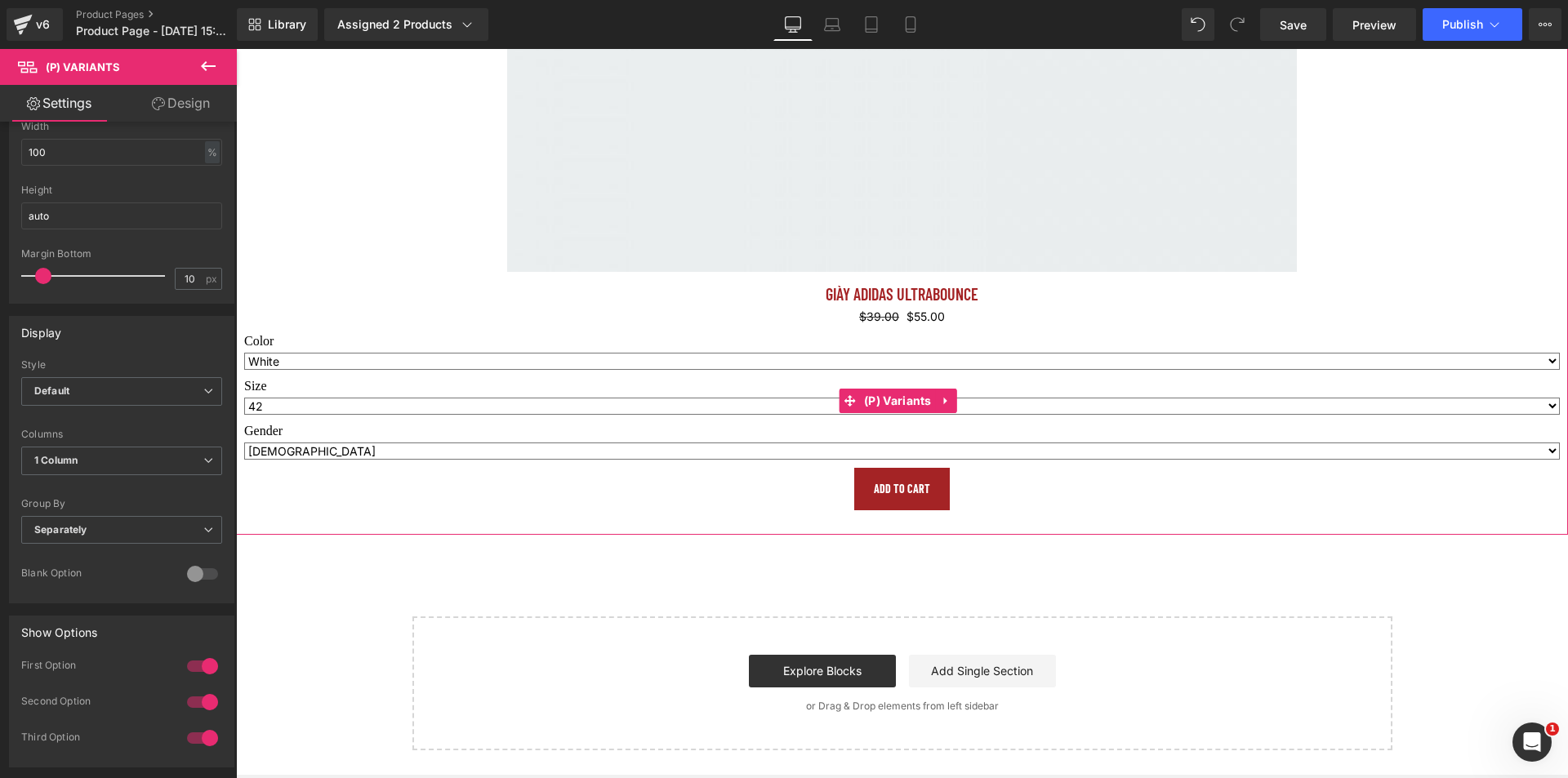
click at [362, 403] on select "40 41 42 43" at bounding box center [902, 406] width 1316 height 17
drag, startPoint x: 362, startPoint y: 403, endPoint x: 343, endPoint y: 429, distance: 32.2
click at [362, 403] on select "40 41 42 43" at bounding box center [902, 406] width 1316 height 17
click at [201, 577] on div at bounding box center [203, 574] width 39 height 26
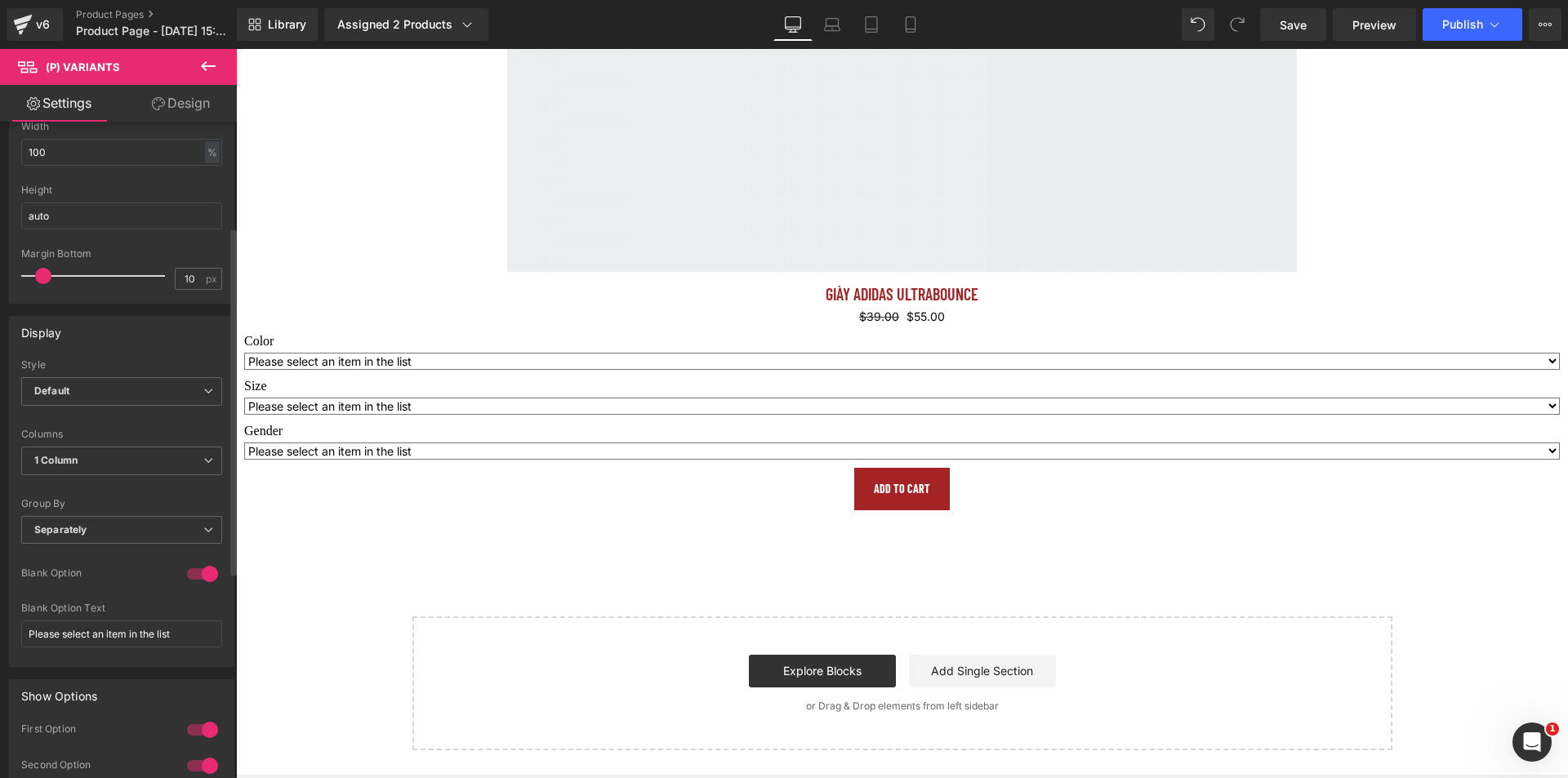
click at [193, 578] on div at bounding box center [203, 574] width 39 height 26
select select "42"
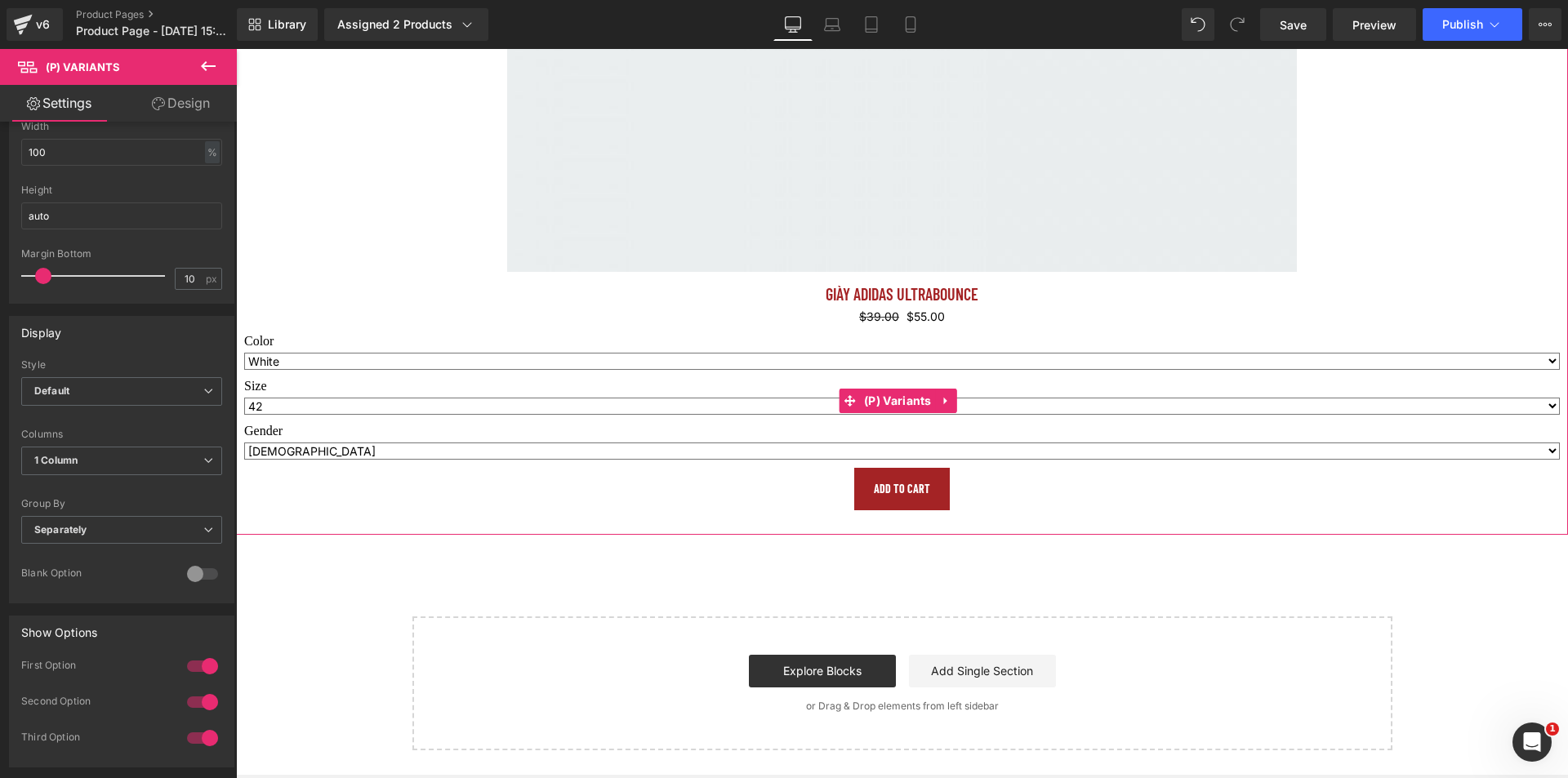
click at [347, 449] on select "[DEMOGRAPHIC_DATA] [DEMOGRAPHIC_DATA] Unisex" at bounding box center [902, 451] width 1316 height 17
select select "[DEMOGRAPHIC_DATA]"
click at [244, 443] on select "[DEMOGRAPHIC_DATA] [DEMOGRAPHIC_DATA] Unisex" at bounding box center [902, 451] width 1316 height 17
click at [343, 412] on div "Size 40 41 42 43" at bounding box center [902, 400] width 1316 height 45
click at [338, 403] on select "40 41 42 43" at bounding box center [902, 406] width 1316 height 17
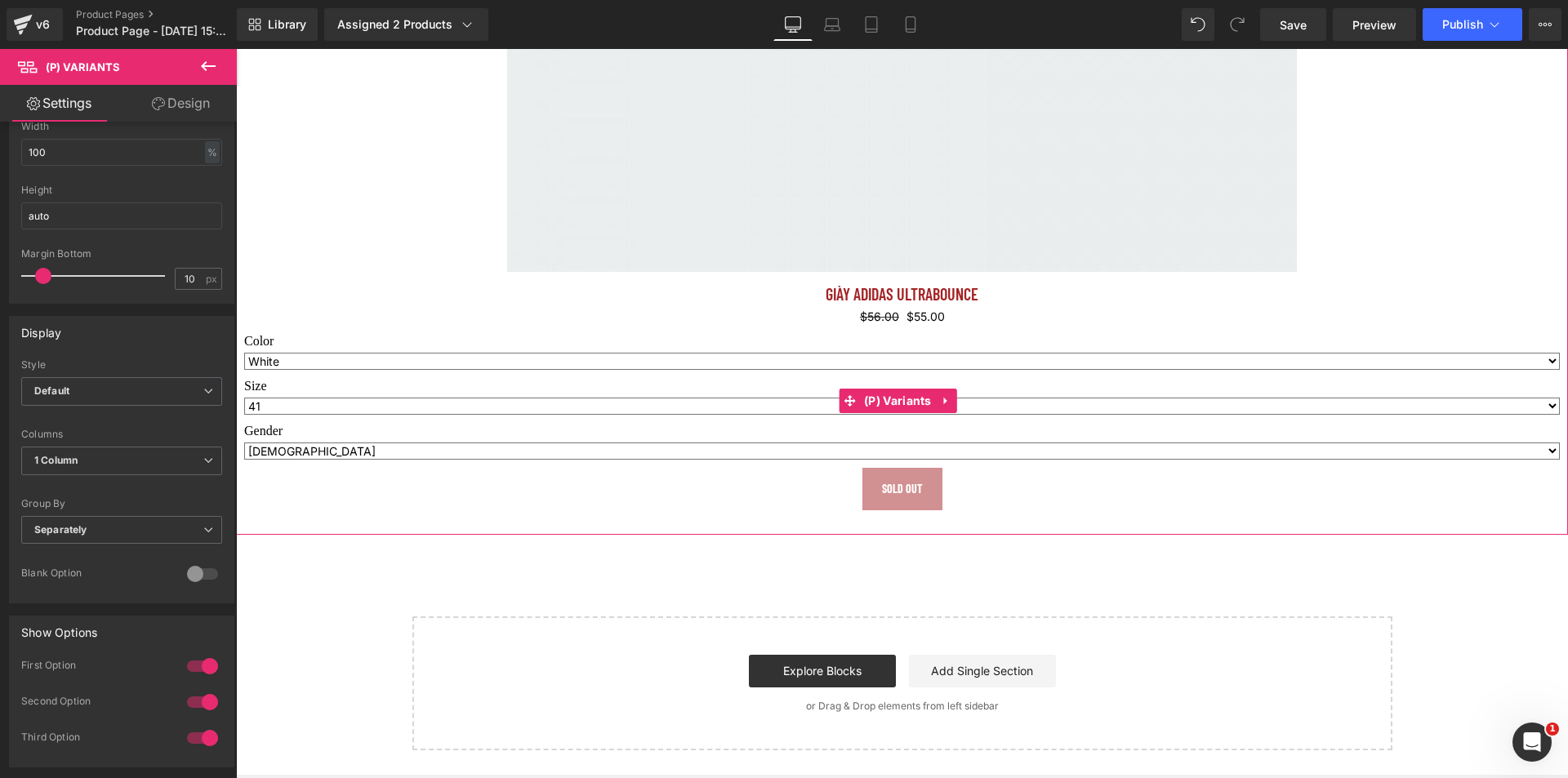
click at [244, 398] on select "40 41 42 43" at bounding box center [902, 406] width 1316 height 17
click at [322, 365] on div "Color White Blue" at bounding box center [902, 355] width 1316 height 45
click at [308, 356] on select "White Blue" at bounding box center [902, 361] width 1316 height 17
click at [293, 411] on div "Size 40 41 42 43" at bounding box center [902, 400] width 1316 height 45
click at [297, 409] on div "Size 40 41 42 43" at bounding box center [902, 400] width 1316 height 45
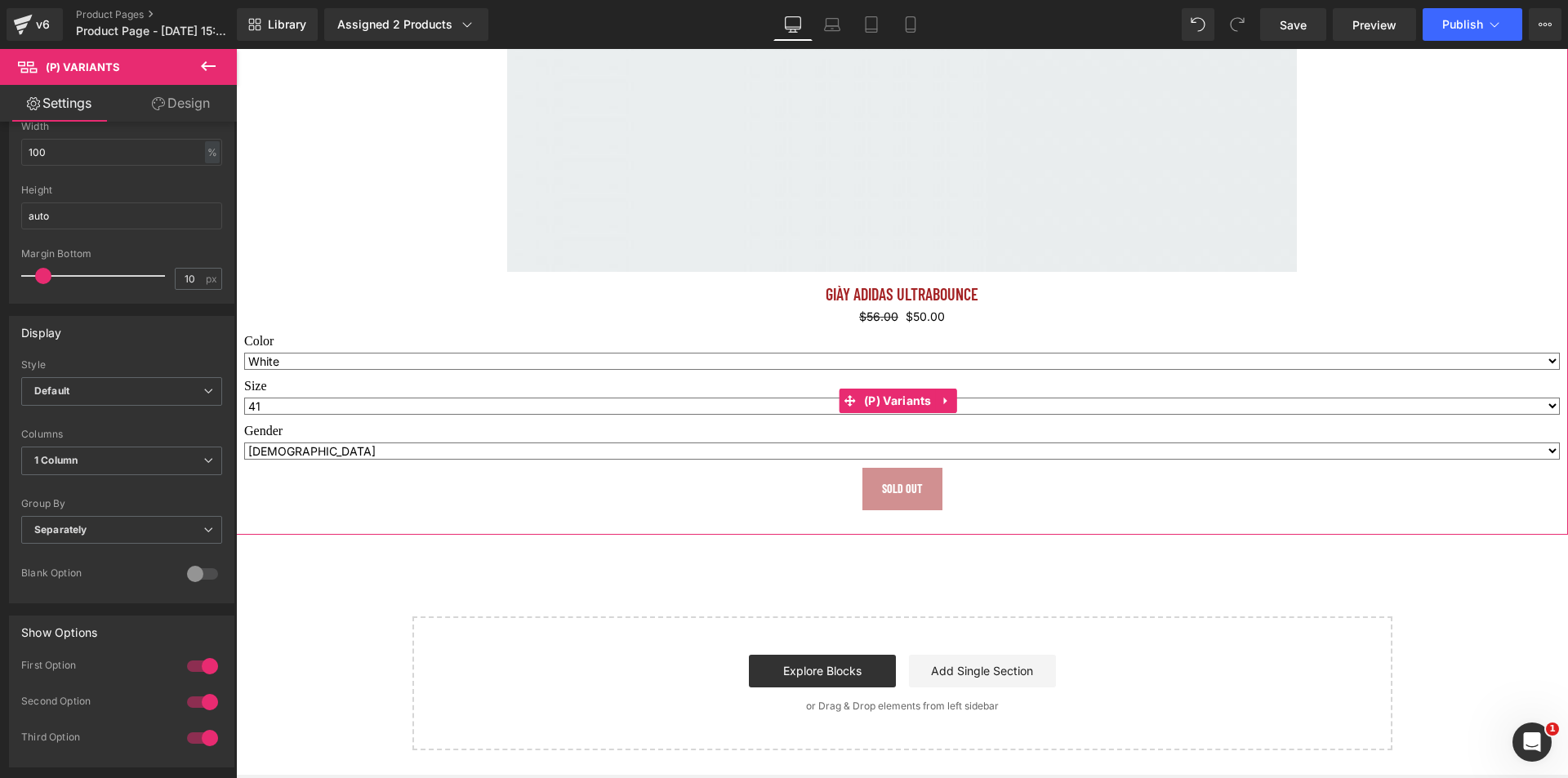
click at [296, 406] on select "40 41 42 43" at bounding box center [902, 406] width 1316 height 17
select select "40"
click at [244, 398] on select "40 41 42 43" at bounding box center [902, 406] width 1316 height 17
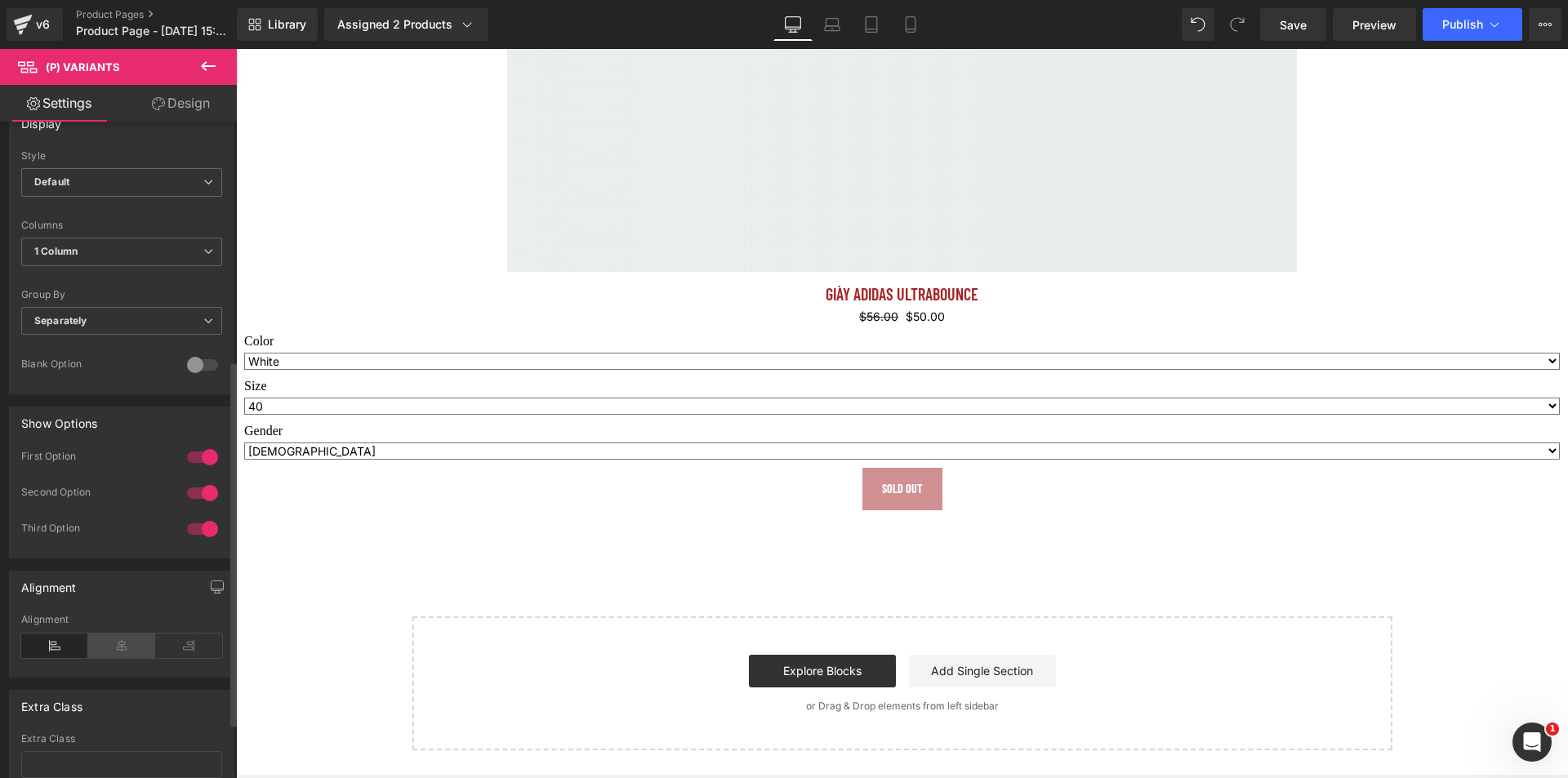
scroll to position [526, 0]
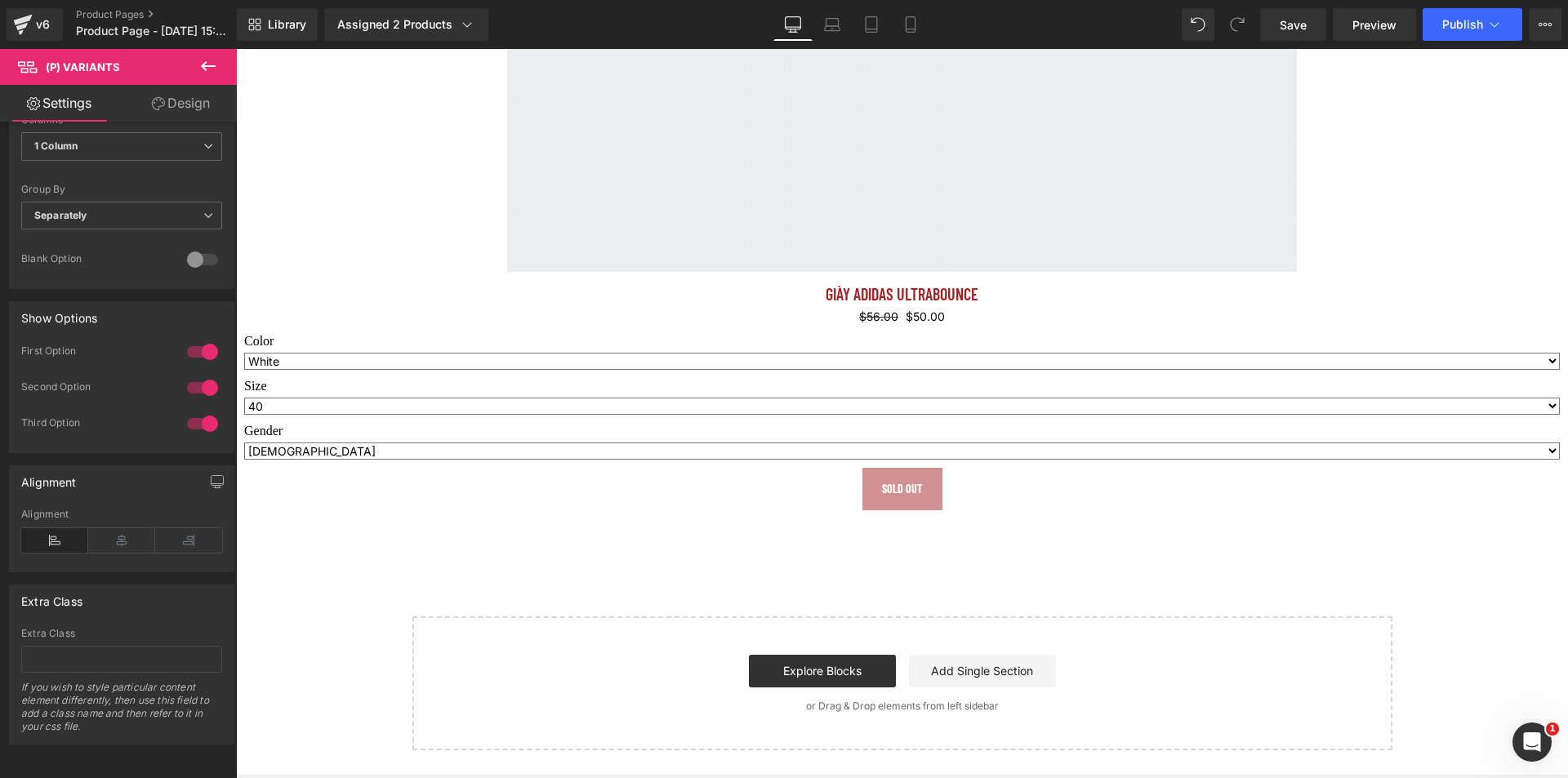
click at [219, 55] on button at bounding box center [209, 67] width 58 height 36
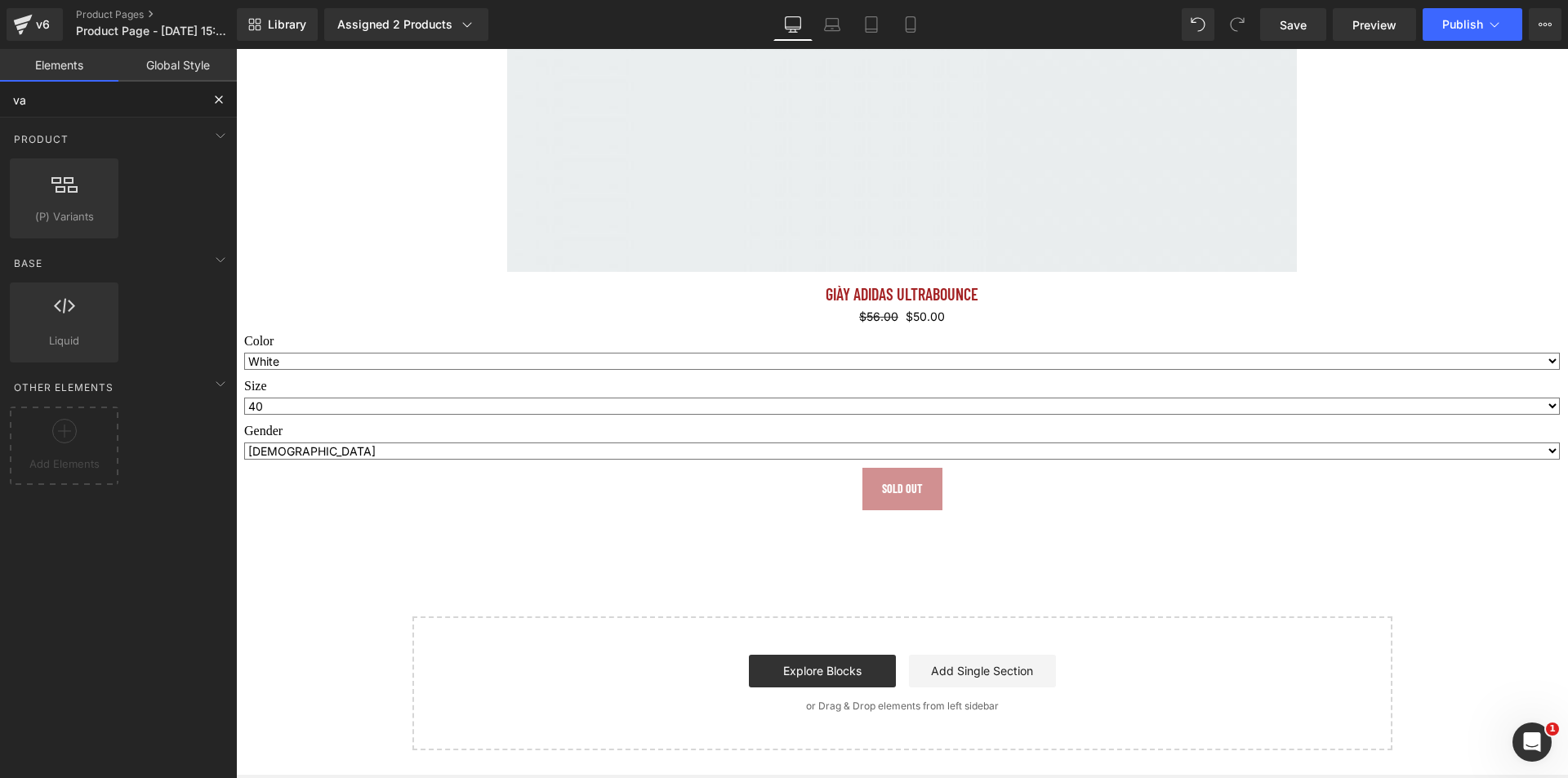
click at [0, 99] on html "(P) Variants You are previewing how the will restyle your page. You can not edi…" at bounding box center [784, 389] width 1568 height 778
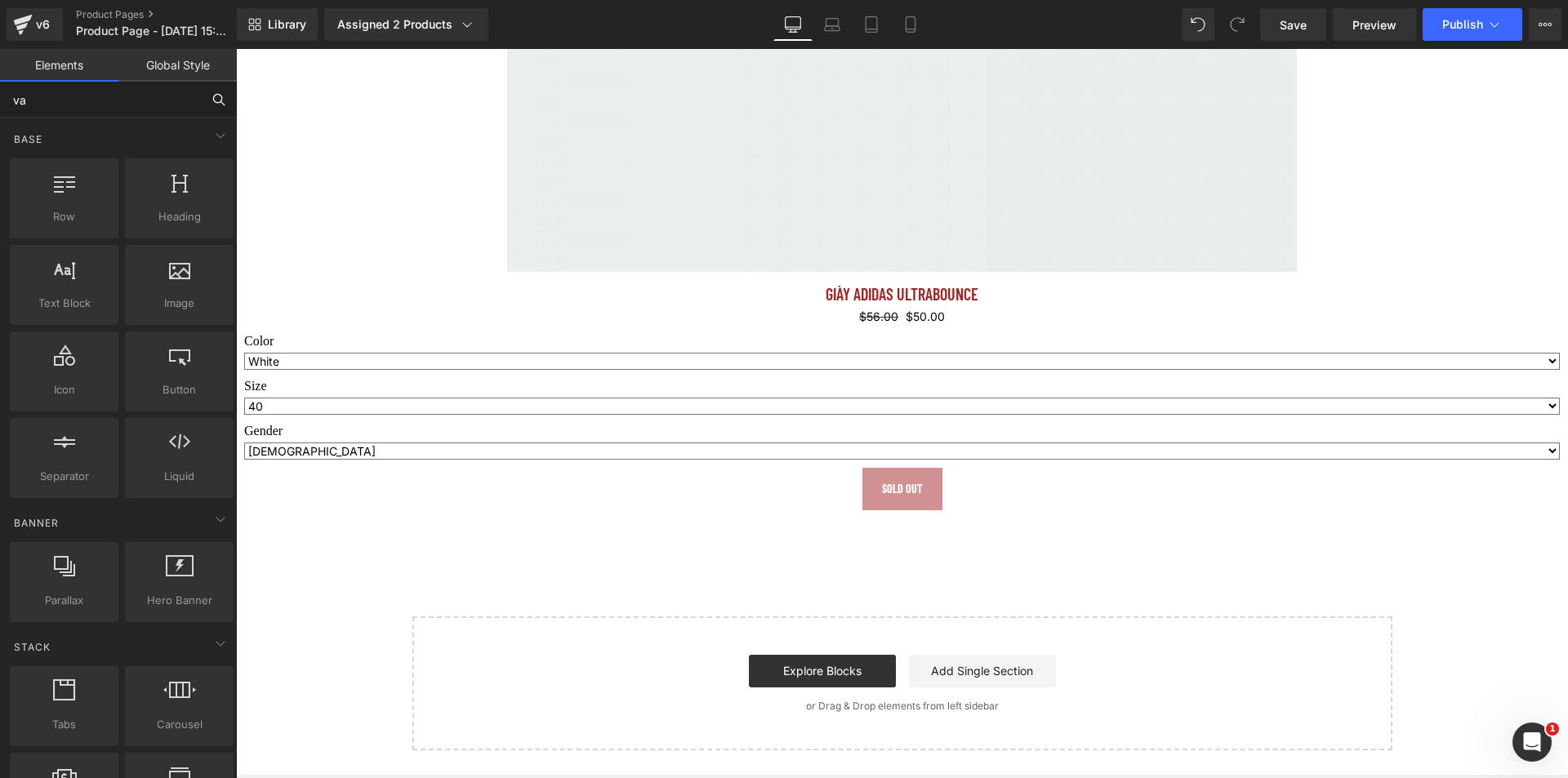
click at [141, 100] on input "va" at bounding box center [100, 99] width 201 height 36
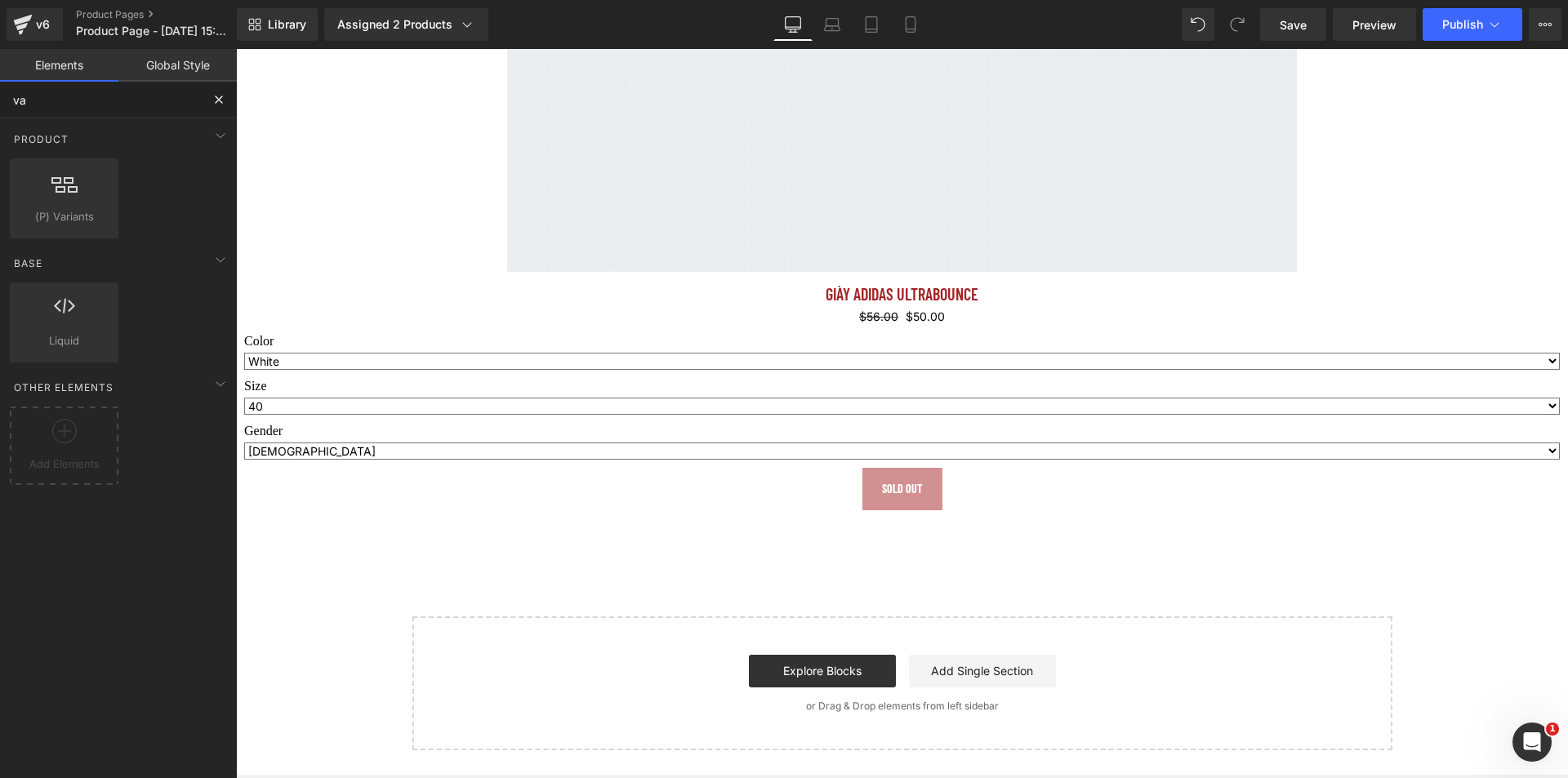
type input "v"
type input "s"
type input "sw"
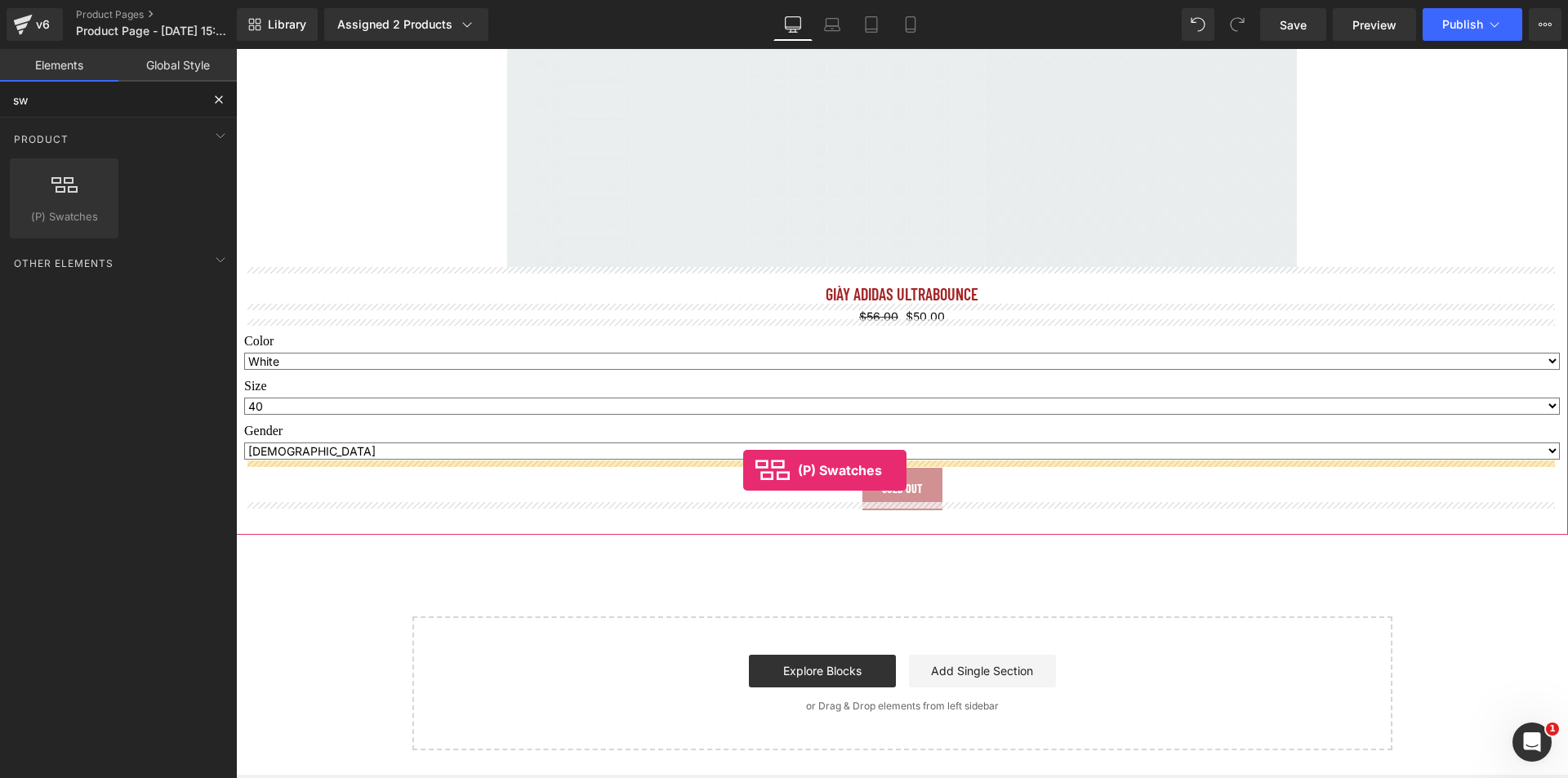
drag, startPoint x: 318, startPoint y: 238, endPoint x: 743, endPoint y: 470, distance: 484.2
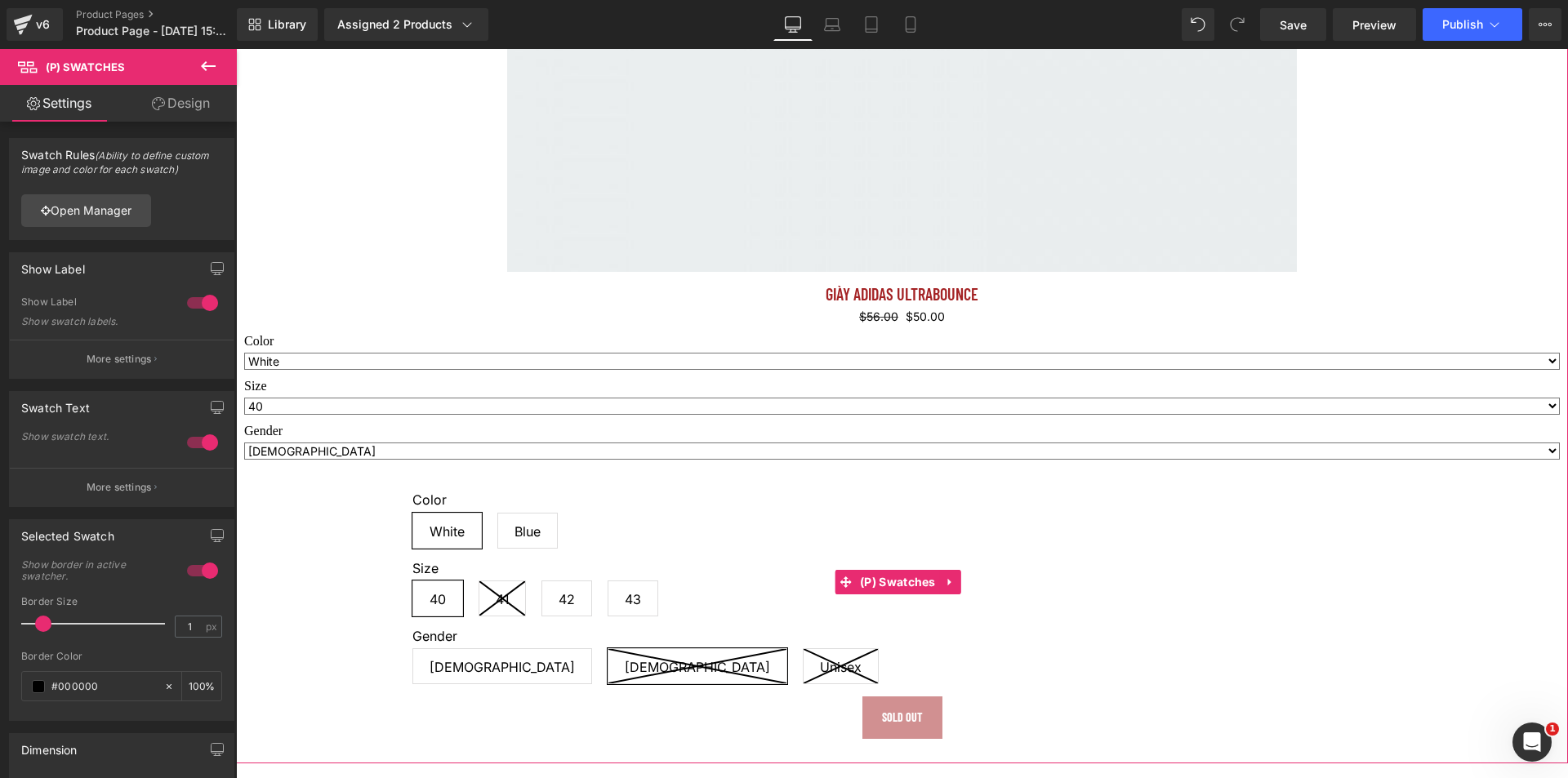
click at [496, 596] on icon at bounding box center [502, 598] width 46 height 35
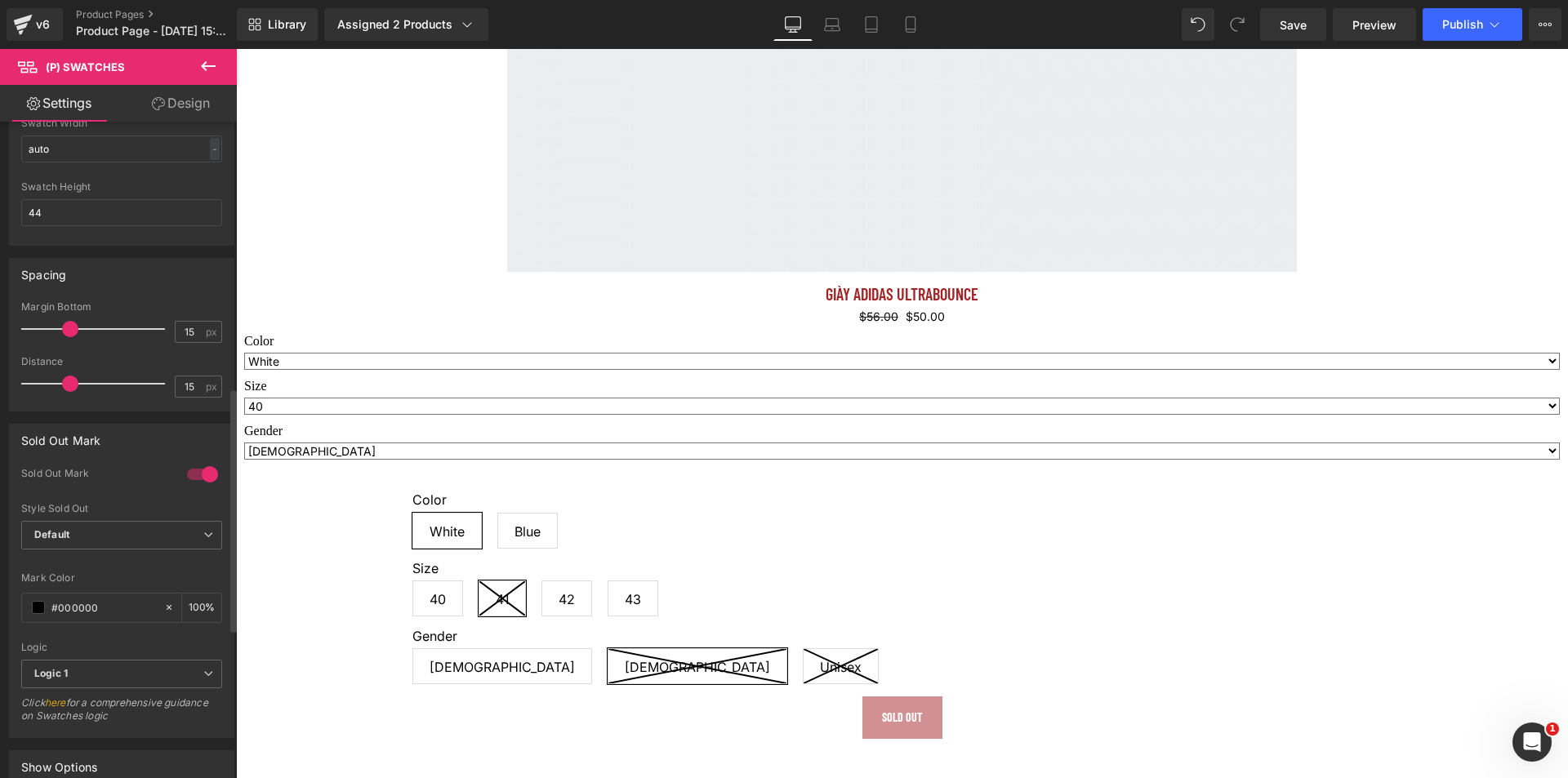
scroll to position [734, 0]
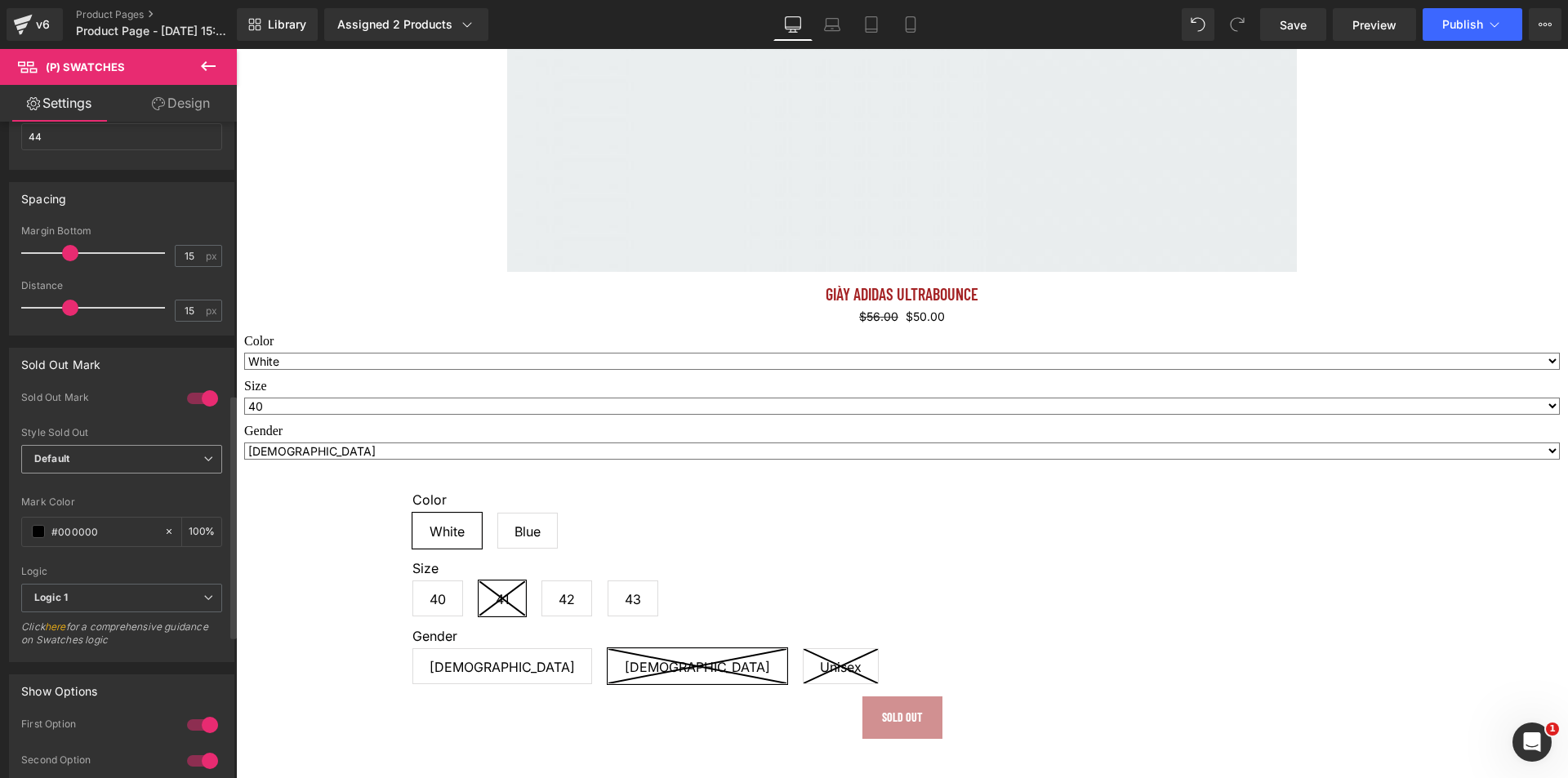
click at [119, 461] on span "Default" at bounding box center [122, 459] width 201 height 29
click at [105, 510] on li "Opacity" at bounding box center [118, 513] width 194 height 25
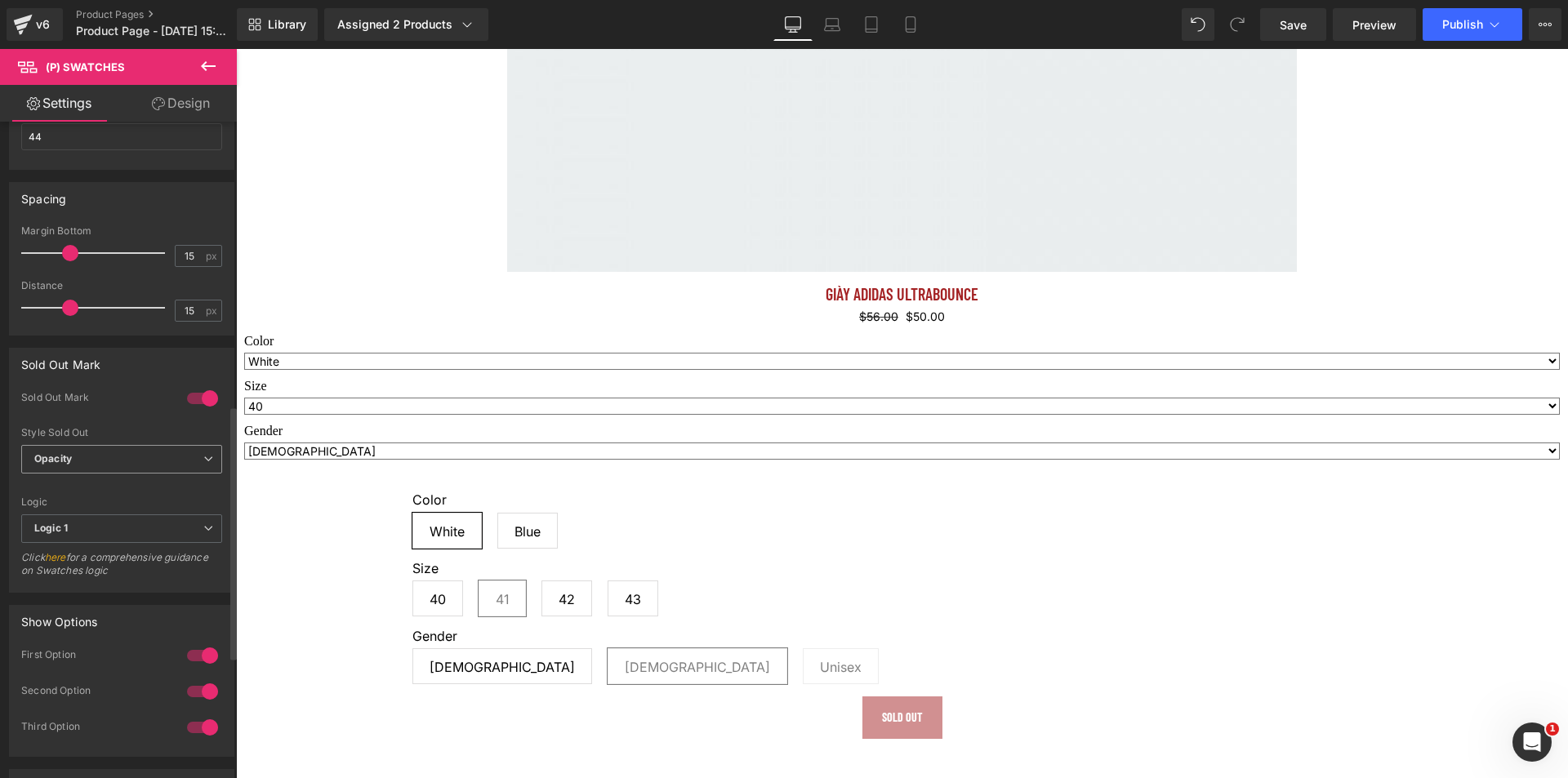
click at [121, 453] on span "Opacity" at bounding box center [122, 459] width 201 height 29
click at [108, 483] on li "Default" at bounding box center [118, 488] width 194 height 25
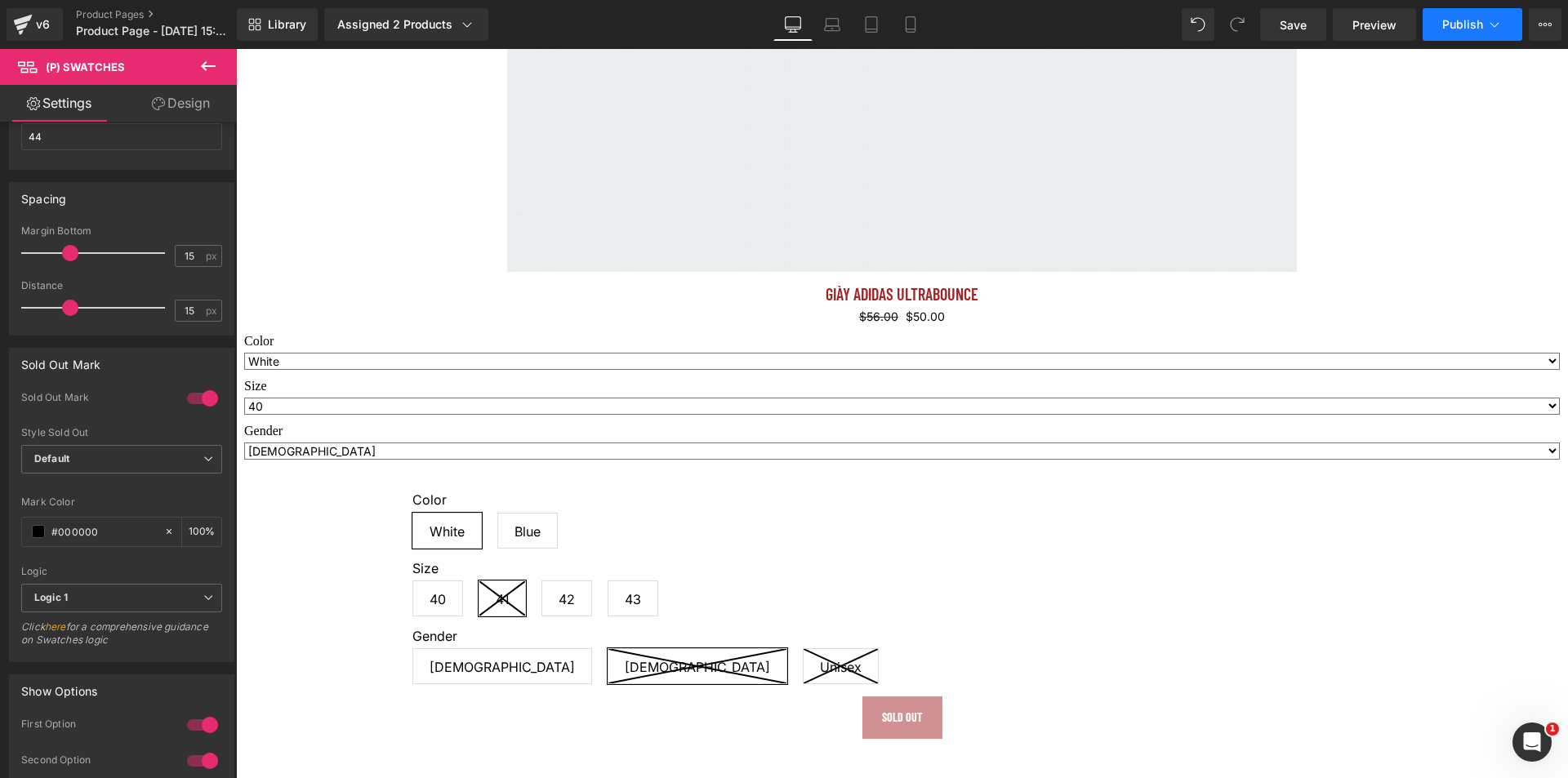
click at [1456, 30] on span "Publish" at bounding box center [1463, 25] width 41 height 13
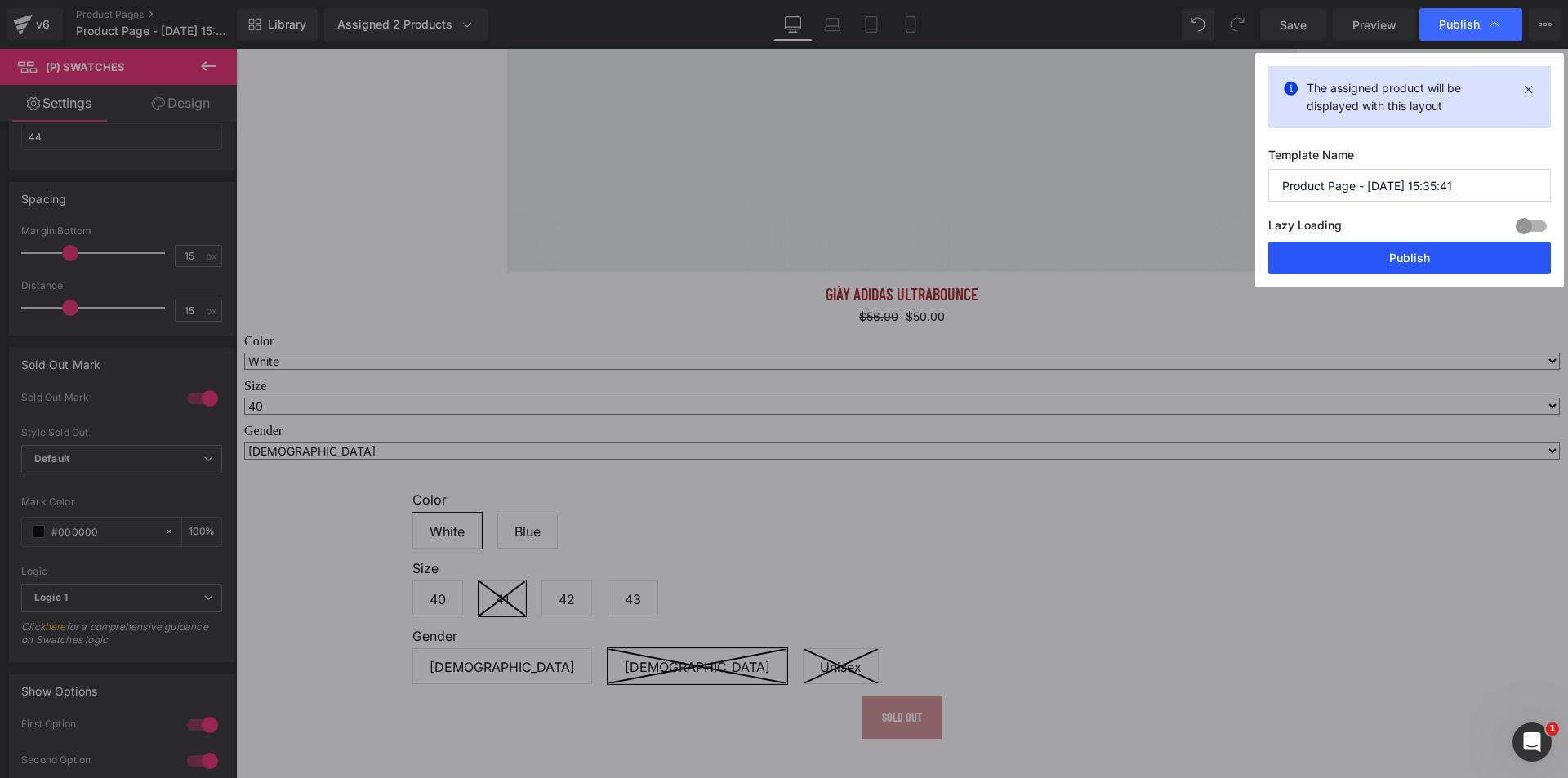
click at [1382, 256] on button "Publish" at bounding box center [1409, 258] width 283 height 33
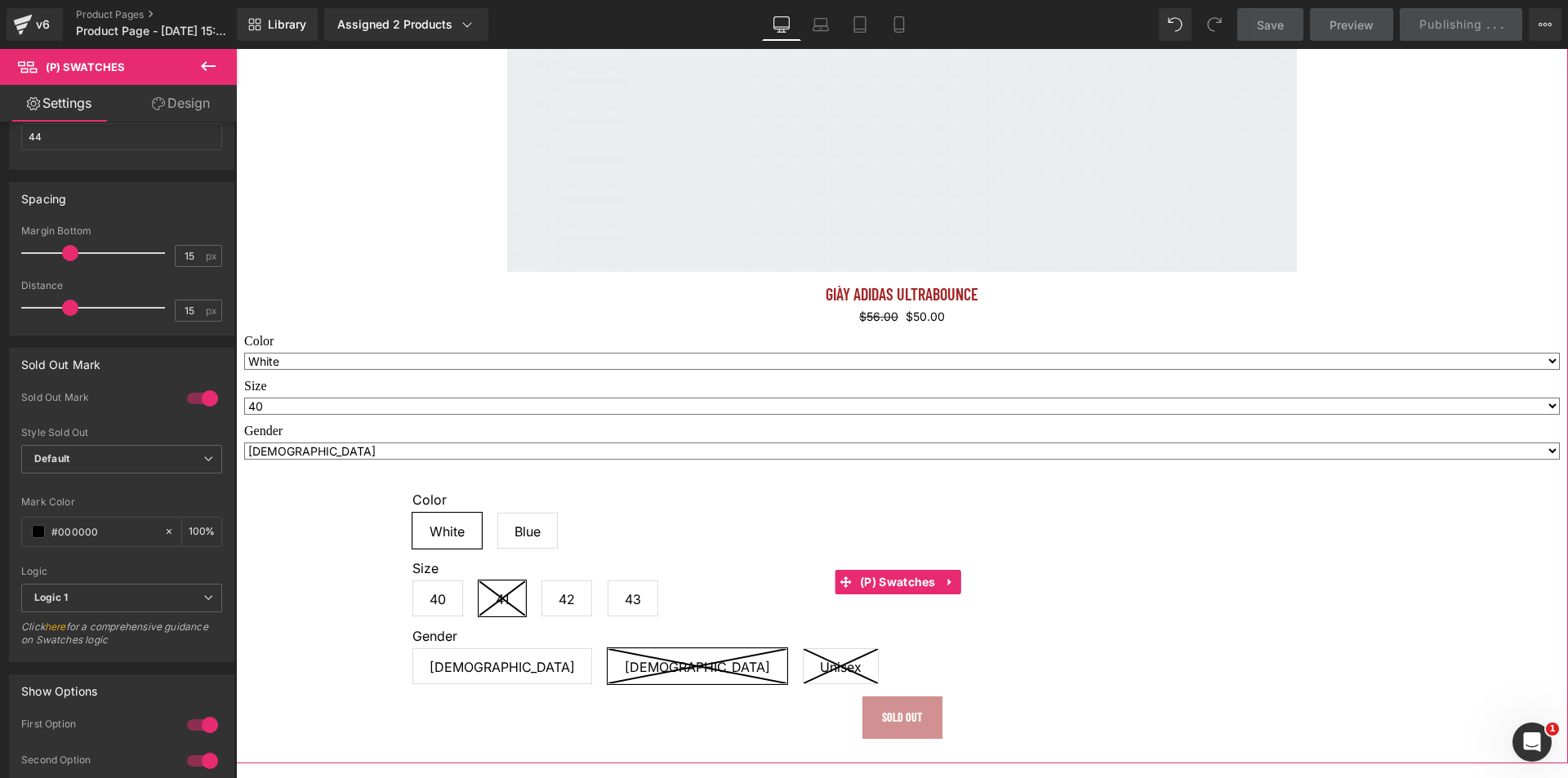
click at [521, 527] on span "Blue" at bounding box center [528, 531] width 26 height 35
click at [459, 523] on span "White" at bounding box center [447, 531] width 69 height 36
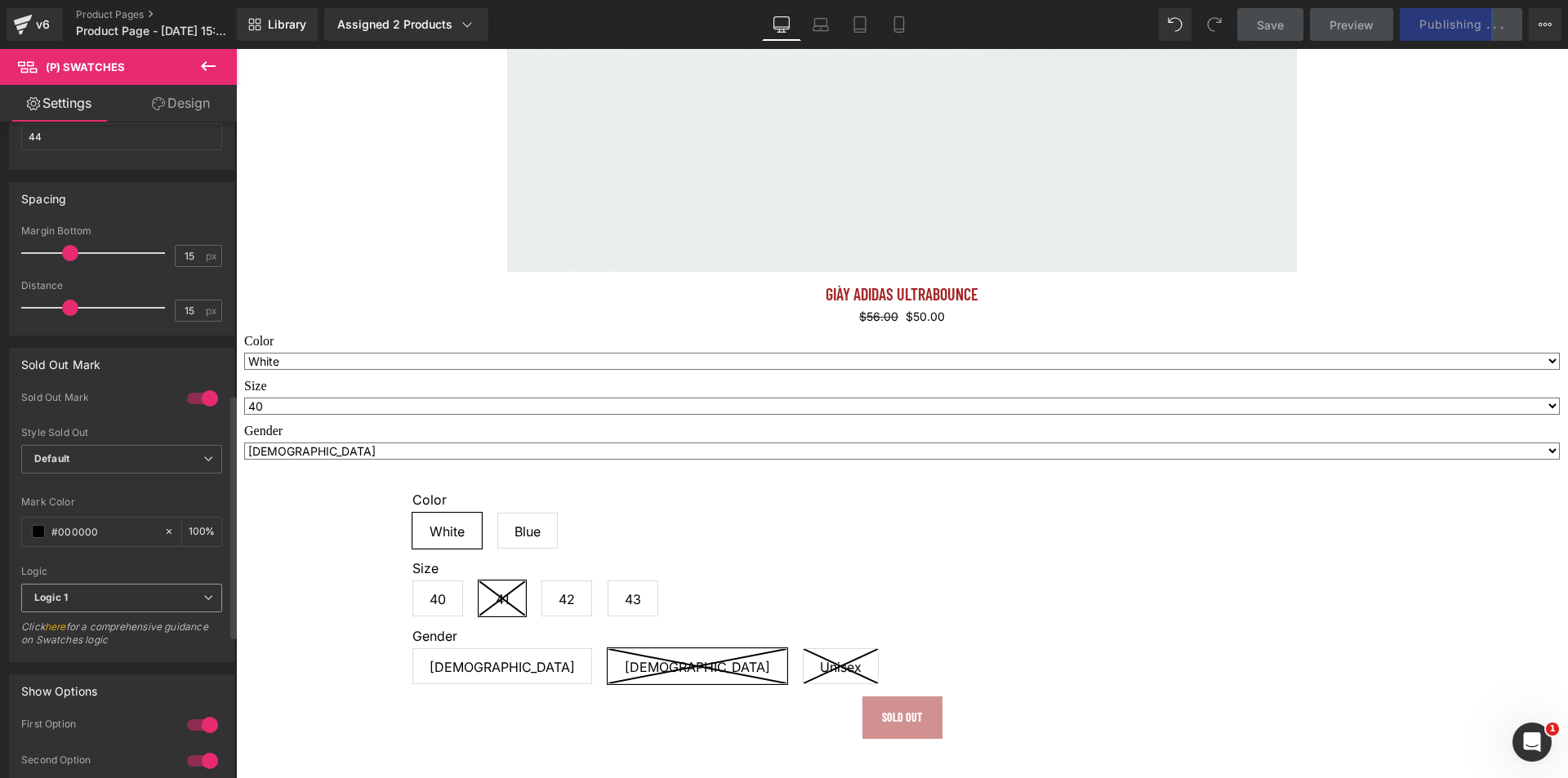
click at [132, 607] on span "Logic 1" at bounding box center [122, 597] width 201 height 29
click at [84, 646] on li "Logic 2" at bounding box center [118, 651] width 194 height 25
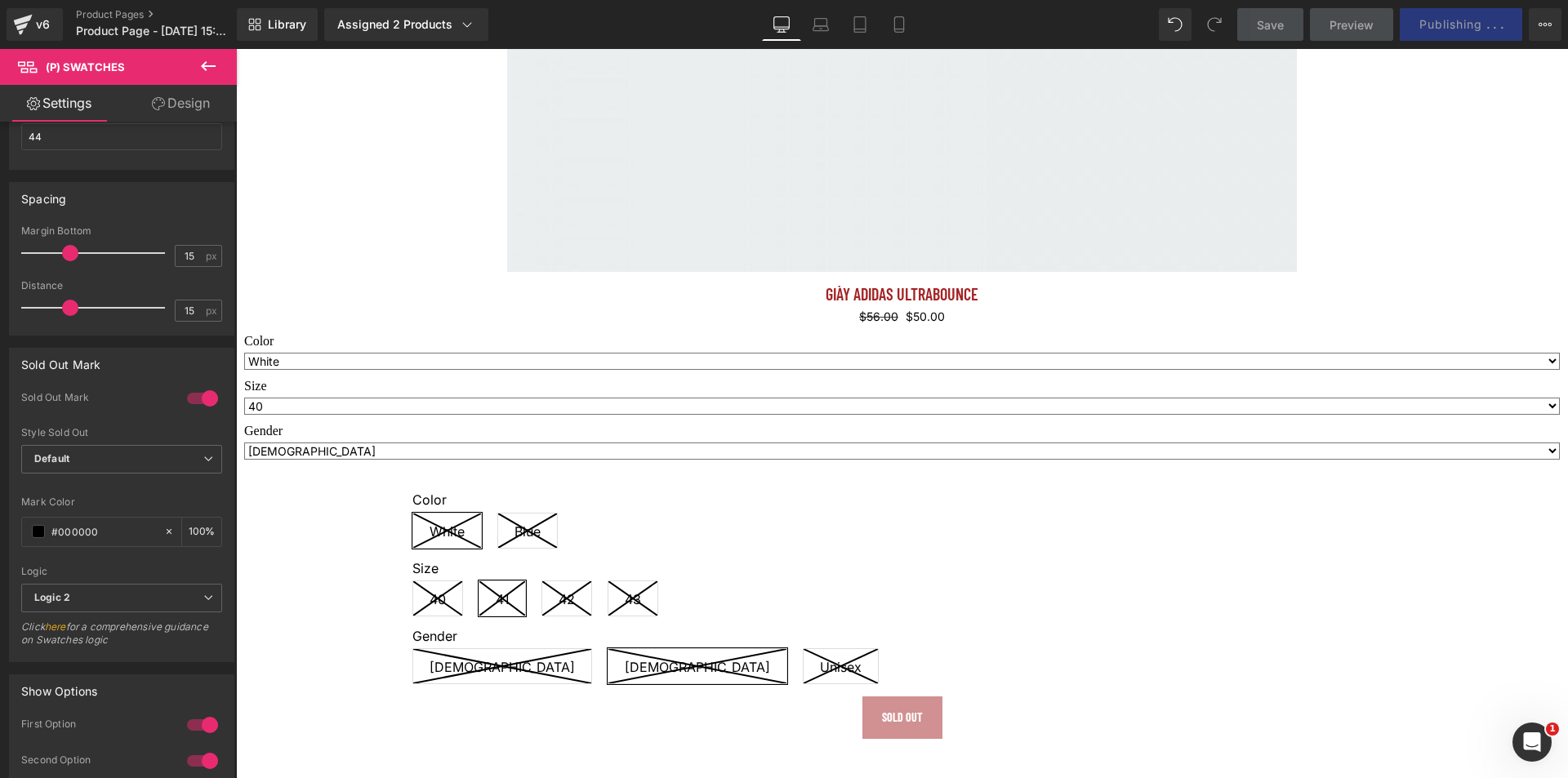
click at [413, 530] on icon at bounding box center [447, 531] width 67 height 35
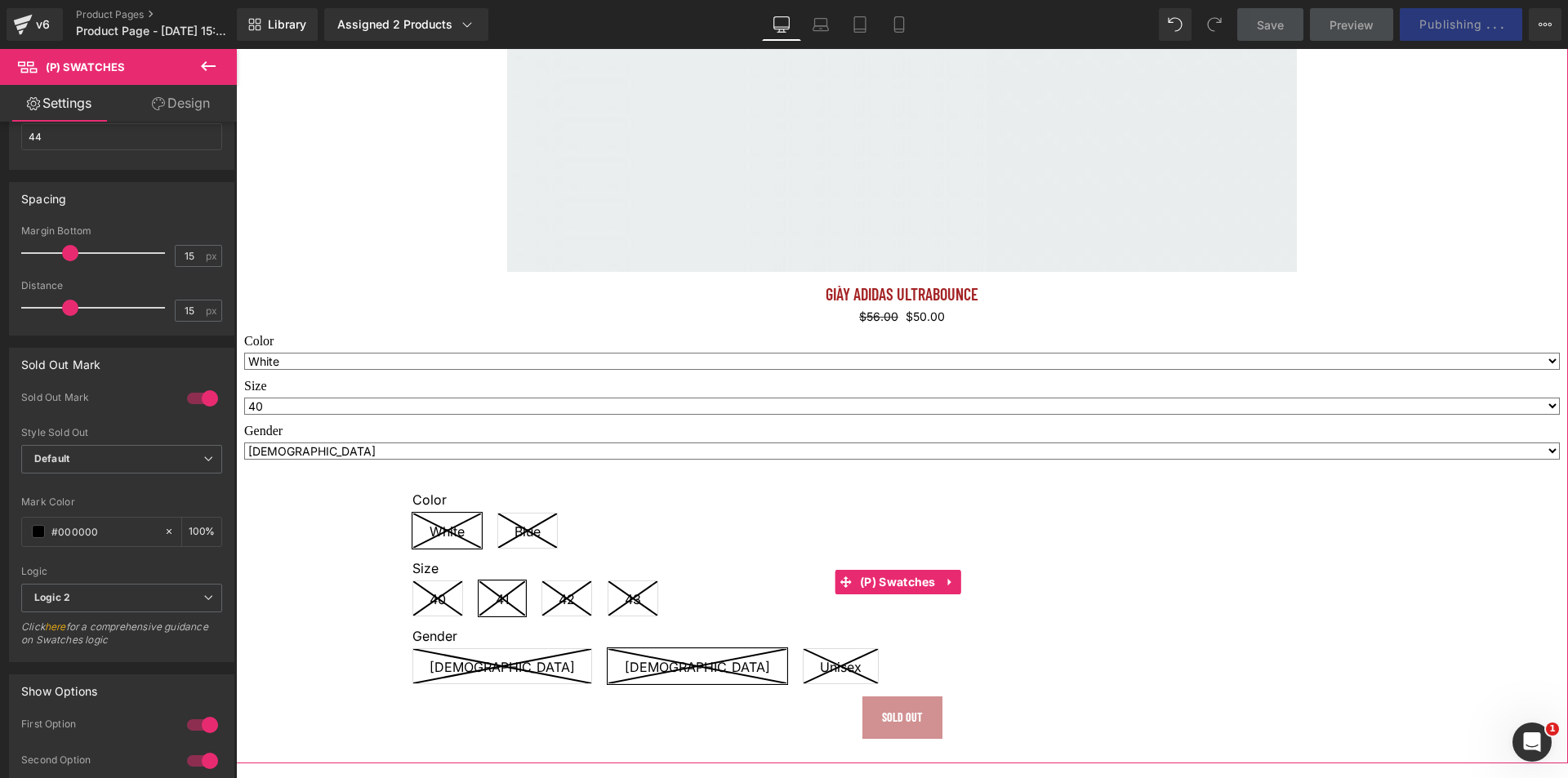
click at [505, 524] on icon at bounding box center [528, 531] width 59 height 35
click at [429, 603] on icon at bounding box center [438, 598] width 49 height 35
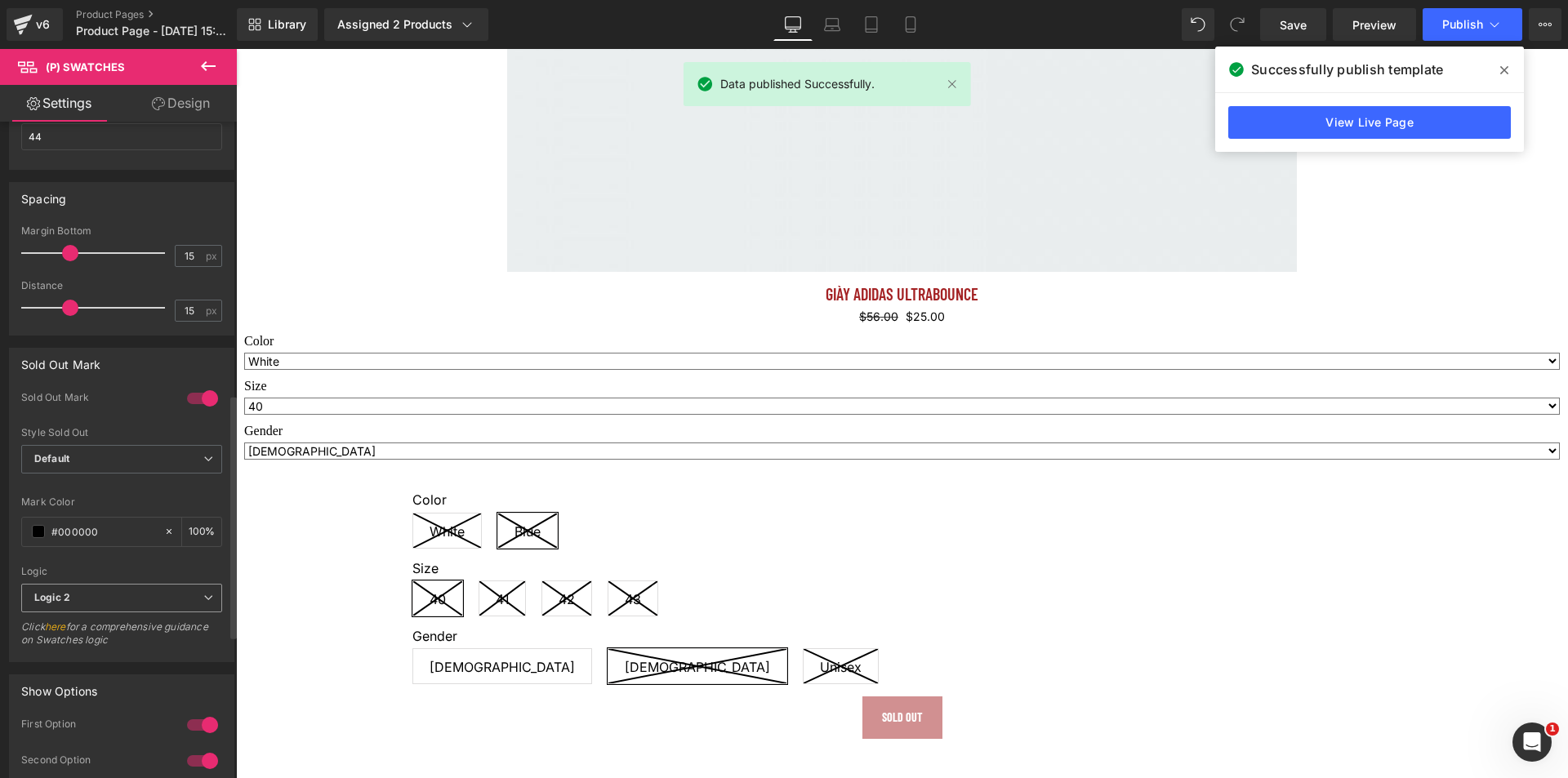
click at [163, 619] on div "Logic 2 Logic 1 Logic 2" at bounding box center [122, 601] width 201 height 37
click at [113, 613] on div "Logic 2 Logic 1 Logic 2" at bounding box center [122, 601] width 201 height 37
drag, startPoint x: 119, startPoint y: 605, endPoint x: 104, endPoint y: 618, distance: 19.8
click at [119, 604] on span "Logic 2" at bounding box center [122, 597] width 201 height 29
click at [100, 622] on li "Logic 1" at bounding box center [118, 627] width 194 height 25
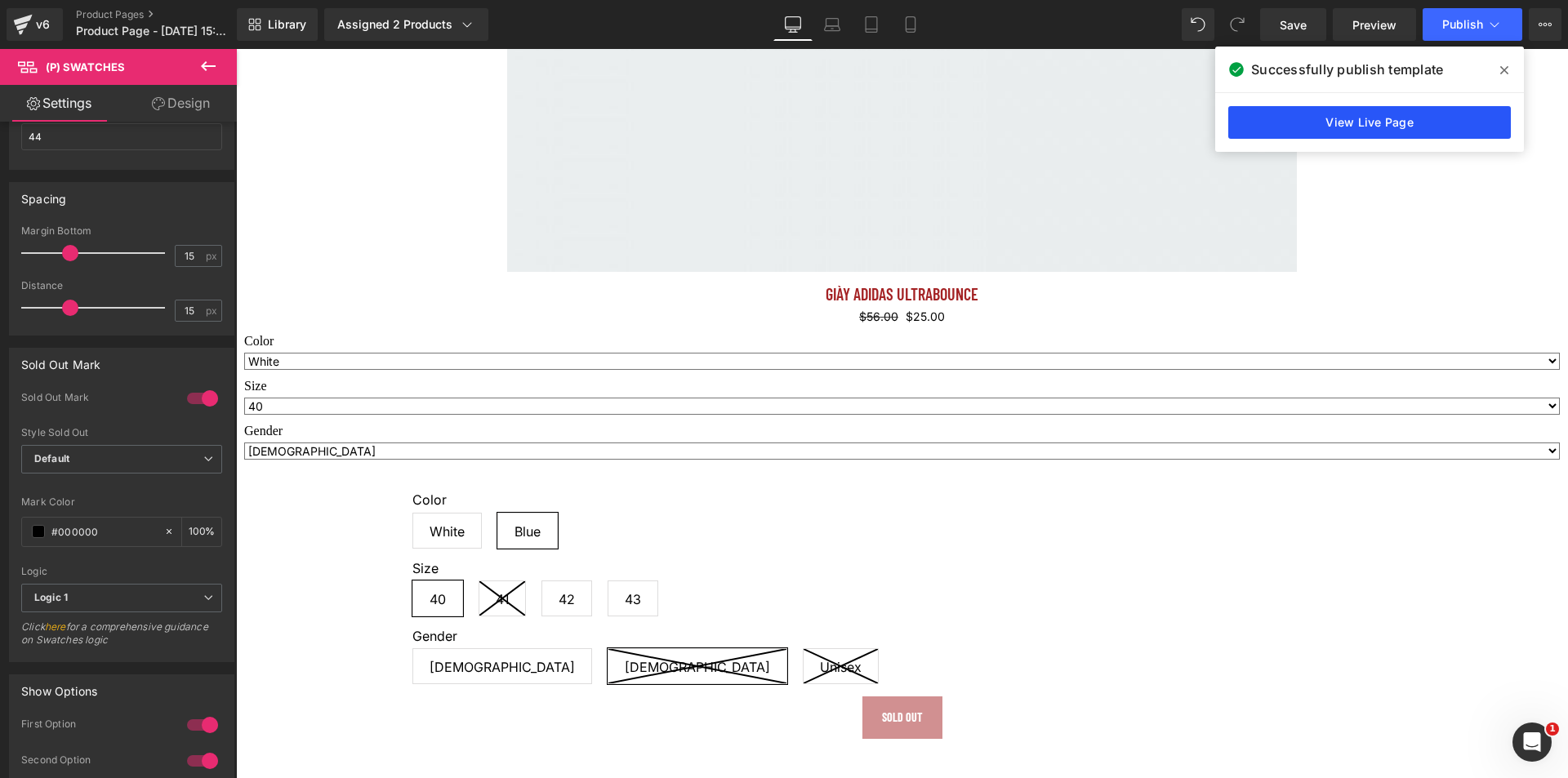
click at [1395, 122] on link "View Live Page" at bounding box center [1369, 122] width 283 height 33
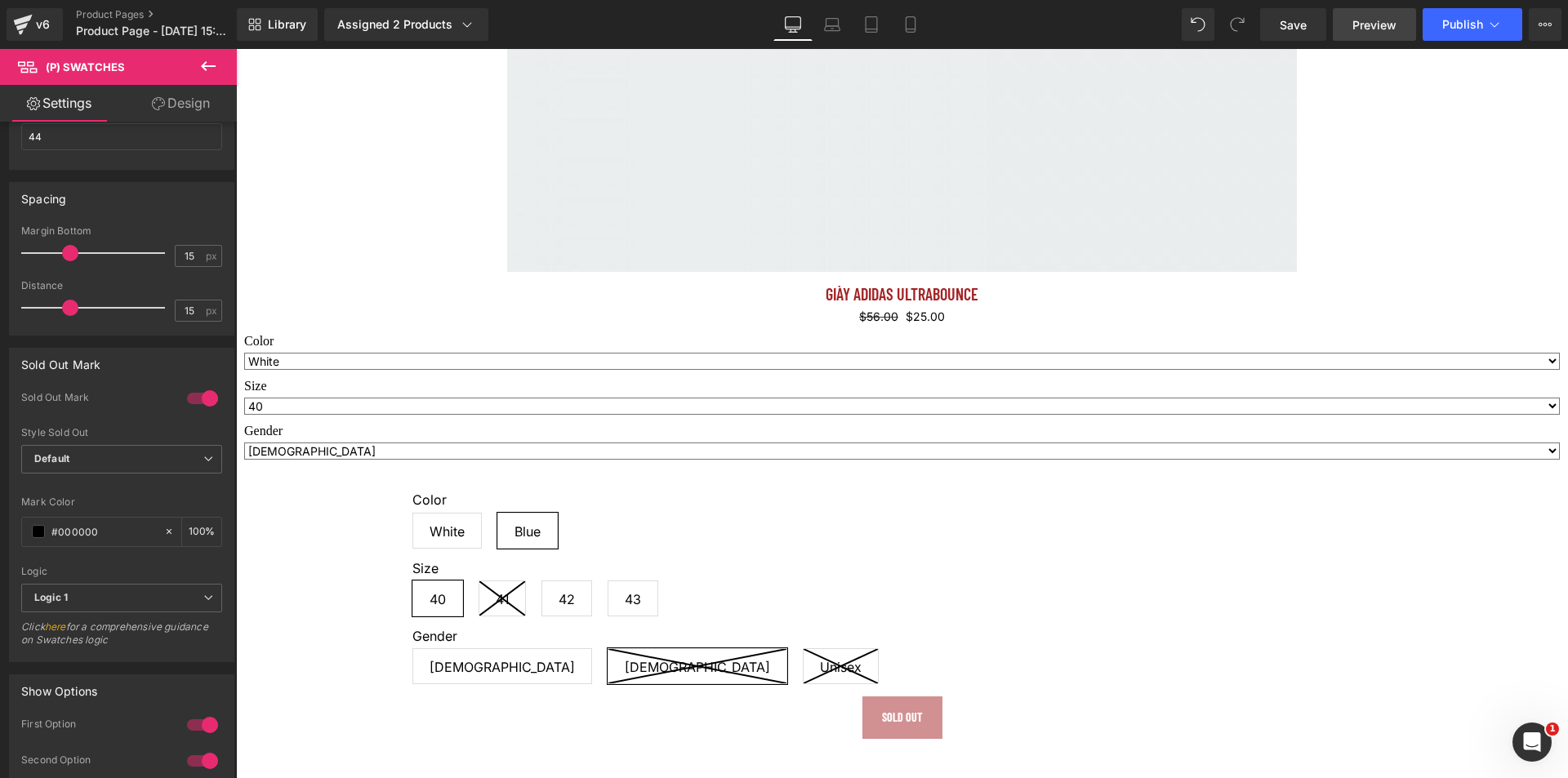
click at [1395, 35] on link "Preview" at bounding box center [1374, 25] width 83 height 33
